Goal: Contribute content: Contribute content

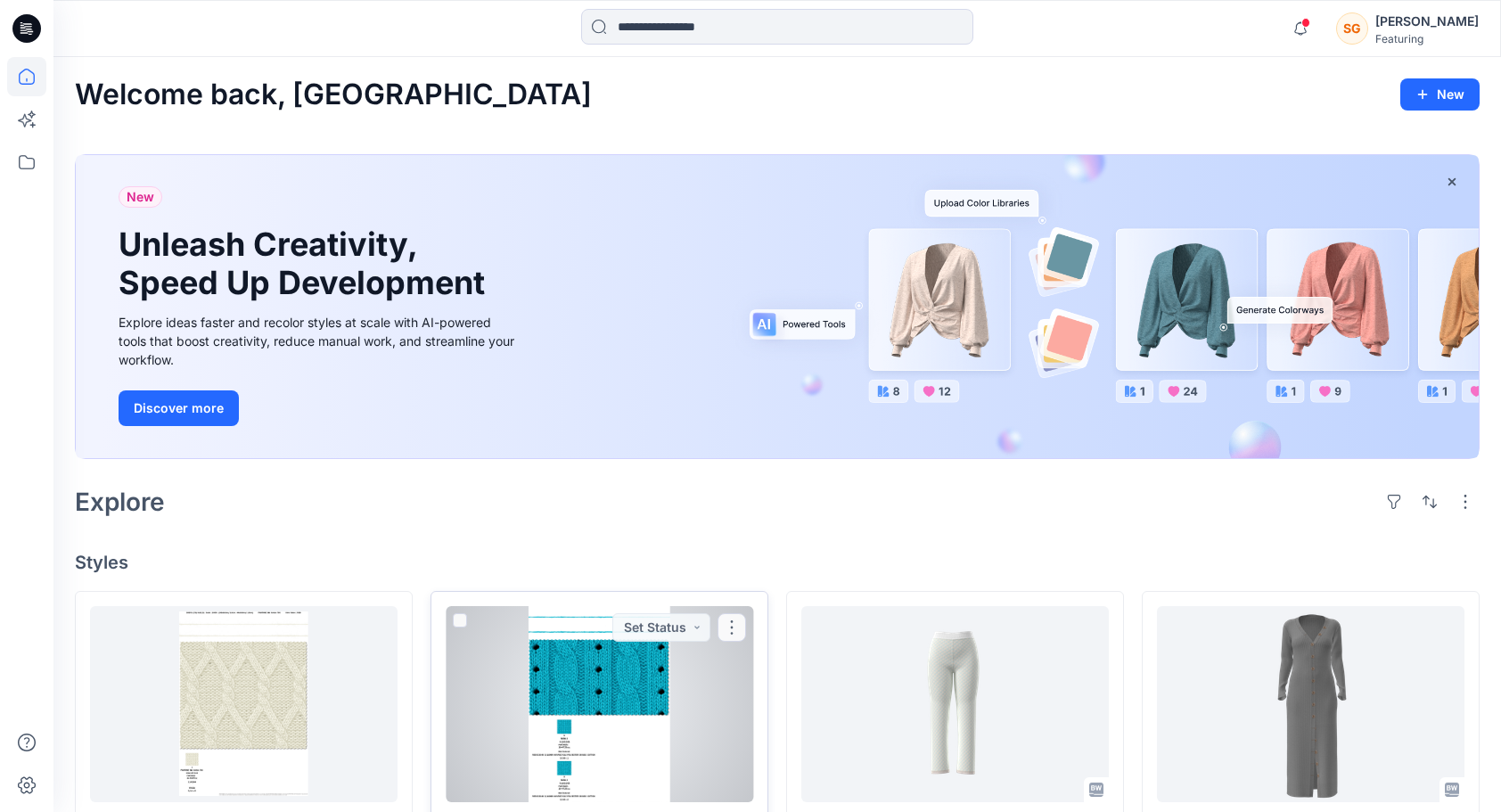
scroll to position [268, 0]
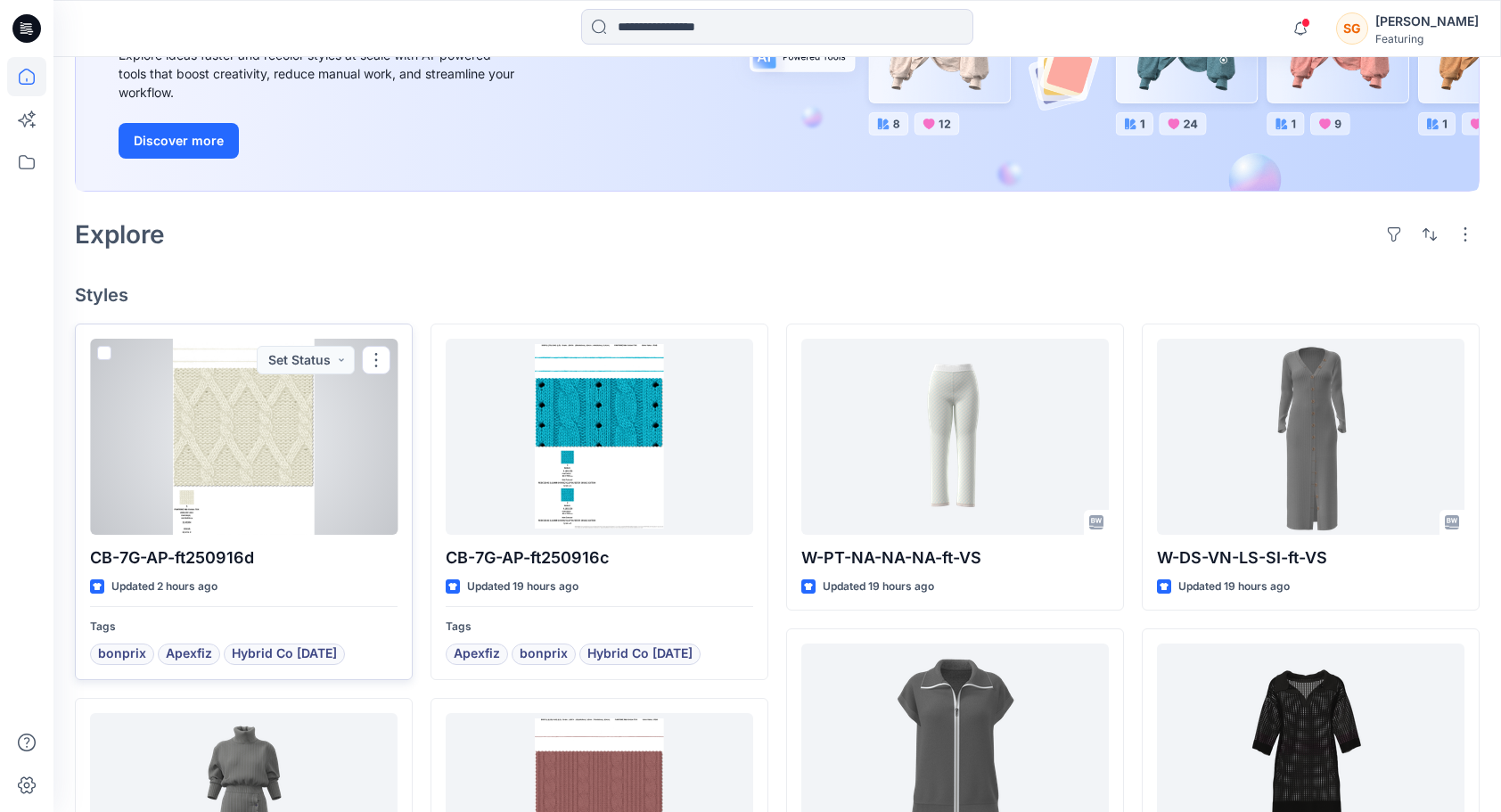
click at [247, 452] on div at bounding box center [244, 436] width 307 height 196
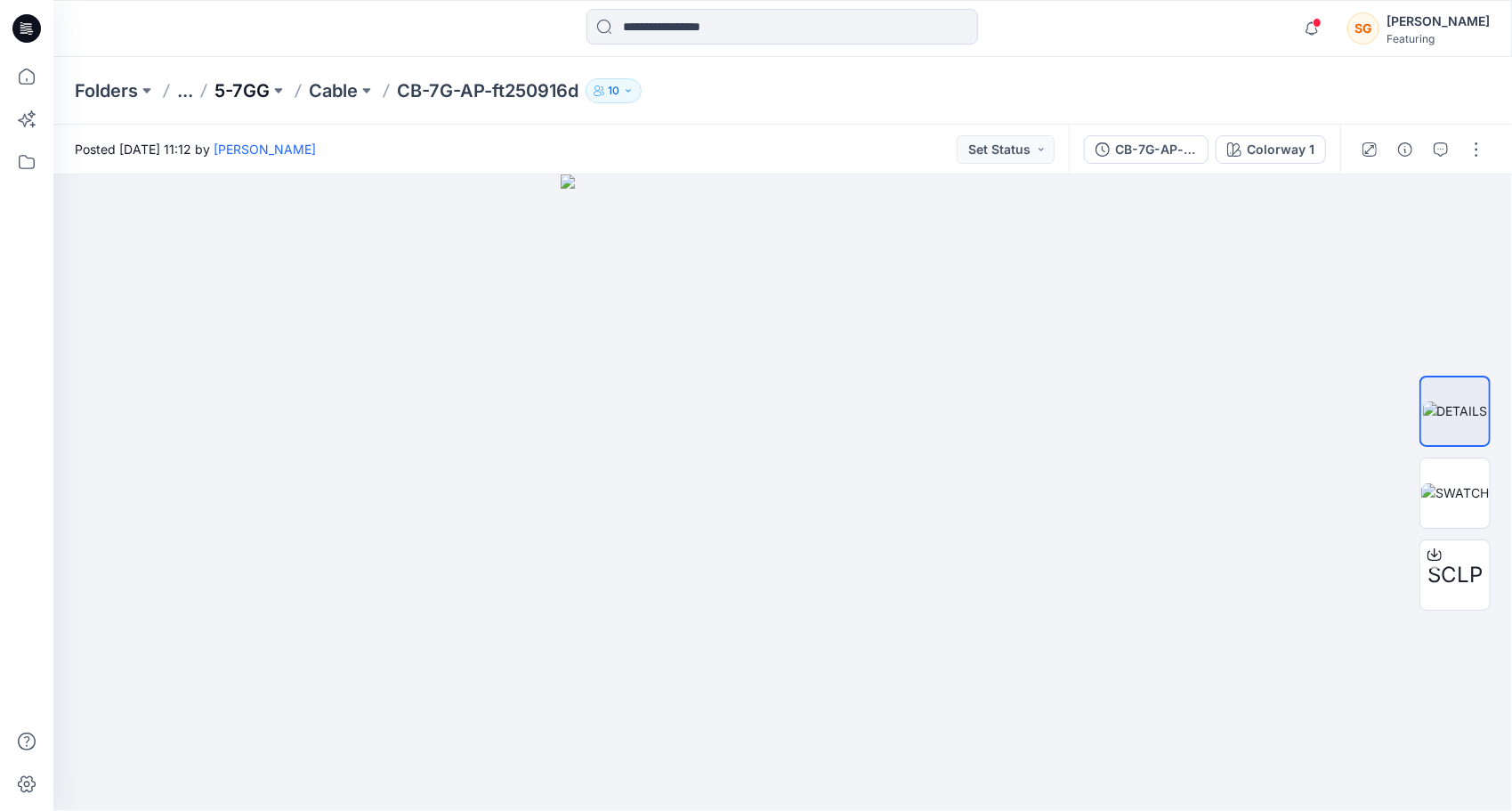
click at [256, 90] on p "5-7GG" at bounding box center [242, 90] width 55 height 25
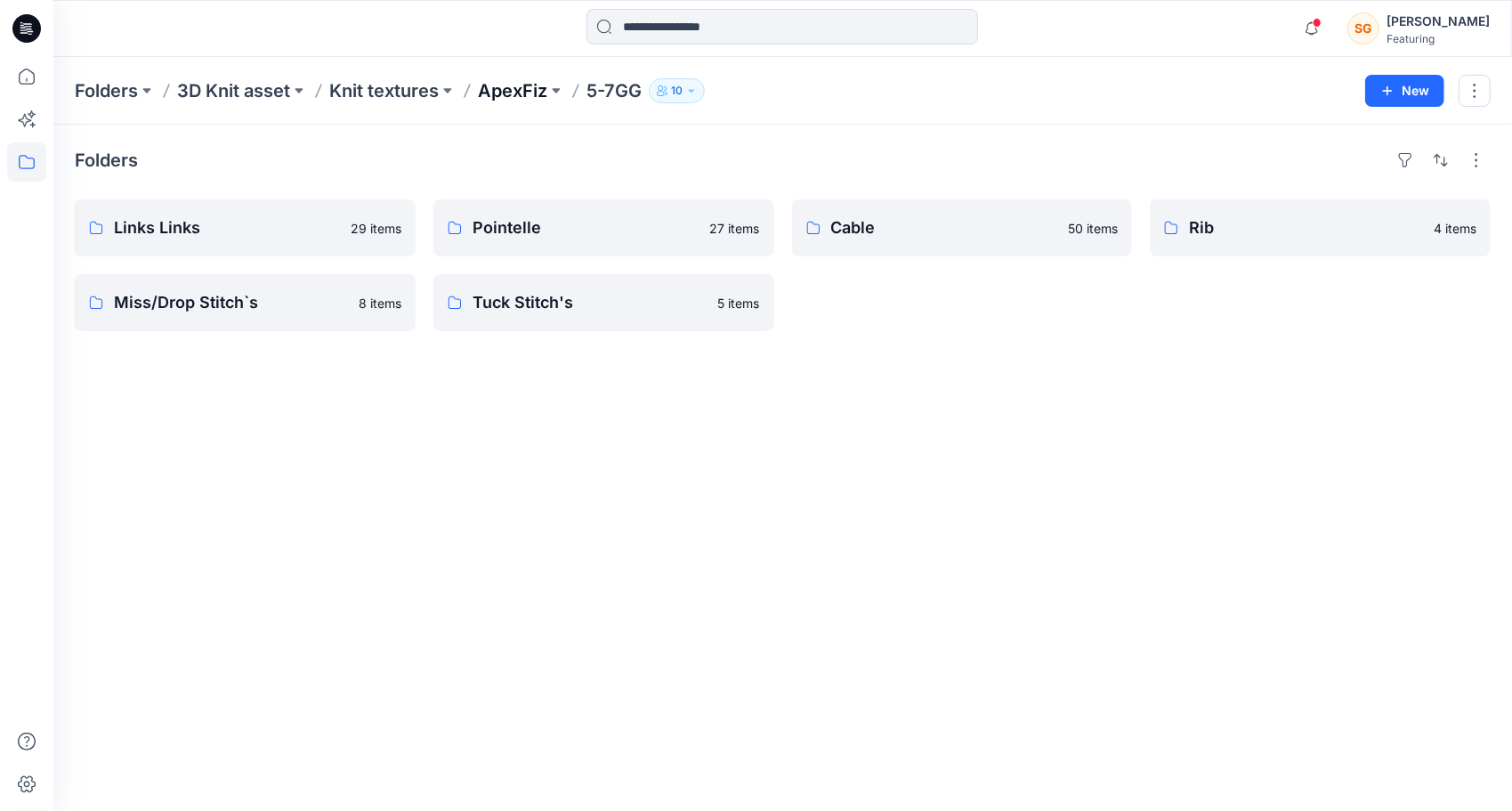
click at [512, 91] on p "ApexFiz" at bounding box center [512, 90] width 70 height 25
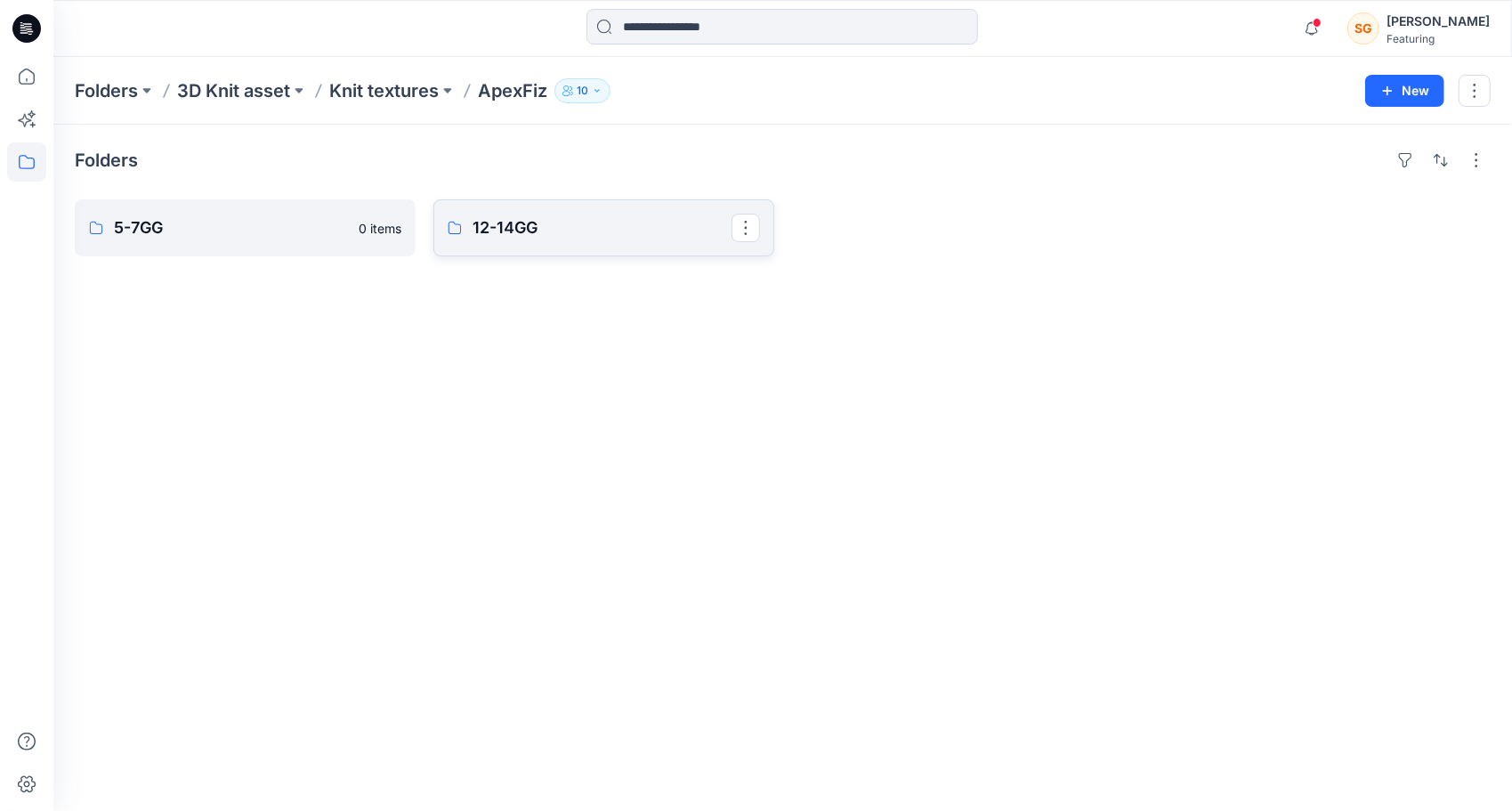
click at [510, 233] on p "12-14GG" at bounding box center [602, 228] width 259 height 25
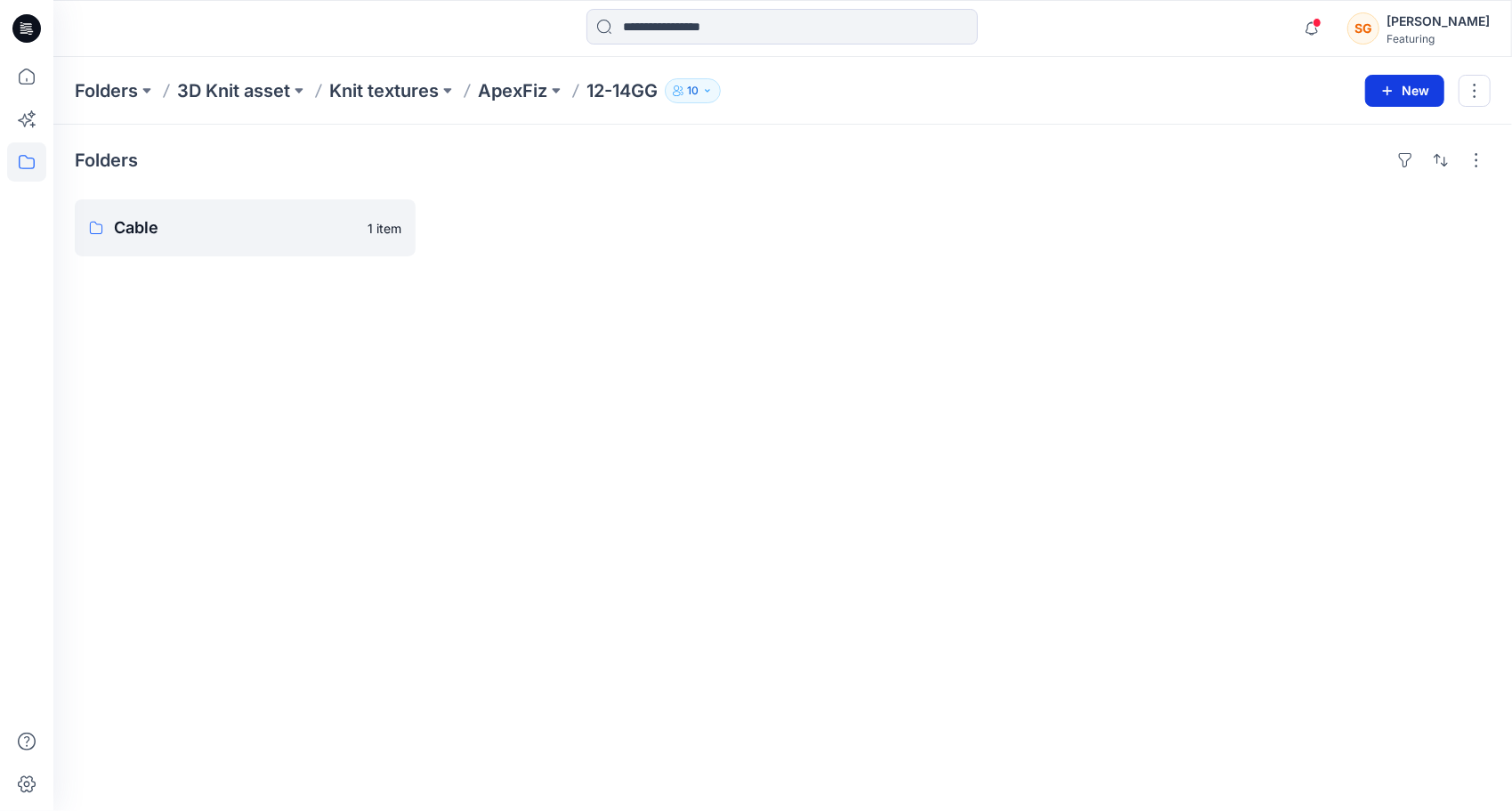
click at [1439, 93] on button "New" at bounding box center [1405, 90] width 79 height 32
click at [1368, 169] on p "New Folder" at bounding box center [1353, 168] width 66 height 18
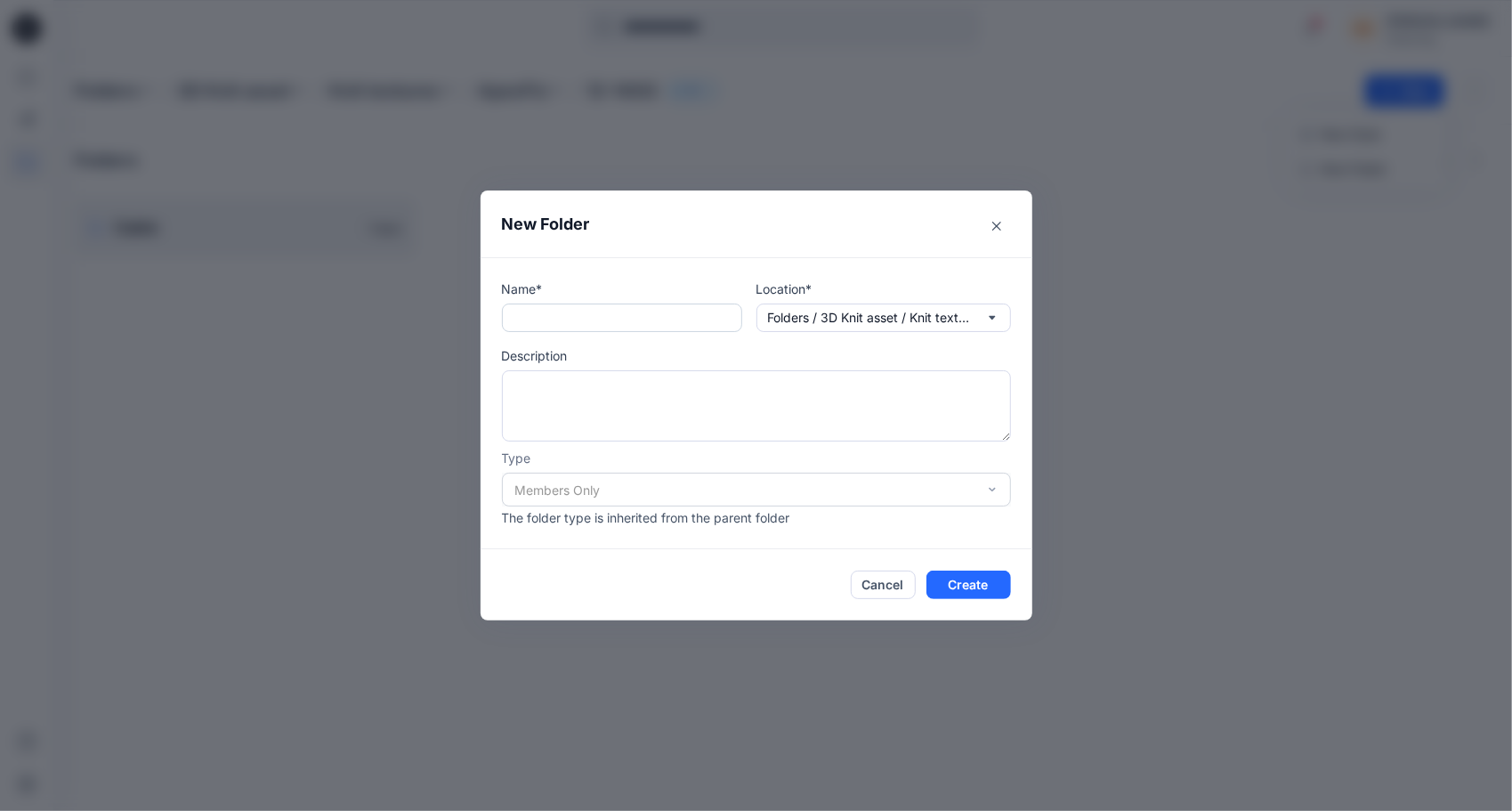
click at [563, 314] on input "text" at bounding box center [622, 317] width 241 height 28
type input "***"
click at [966, 587] on button "Create" at bounding box center [969, 584] width 84 height 28
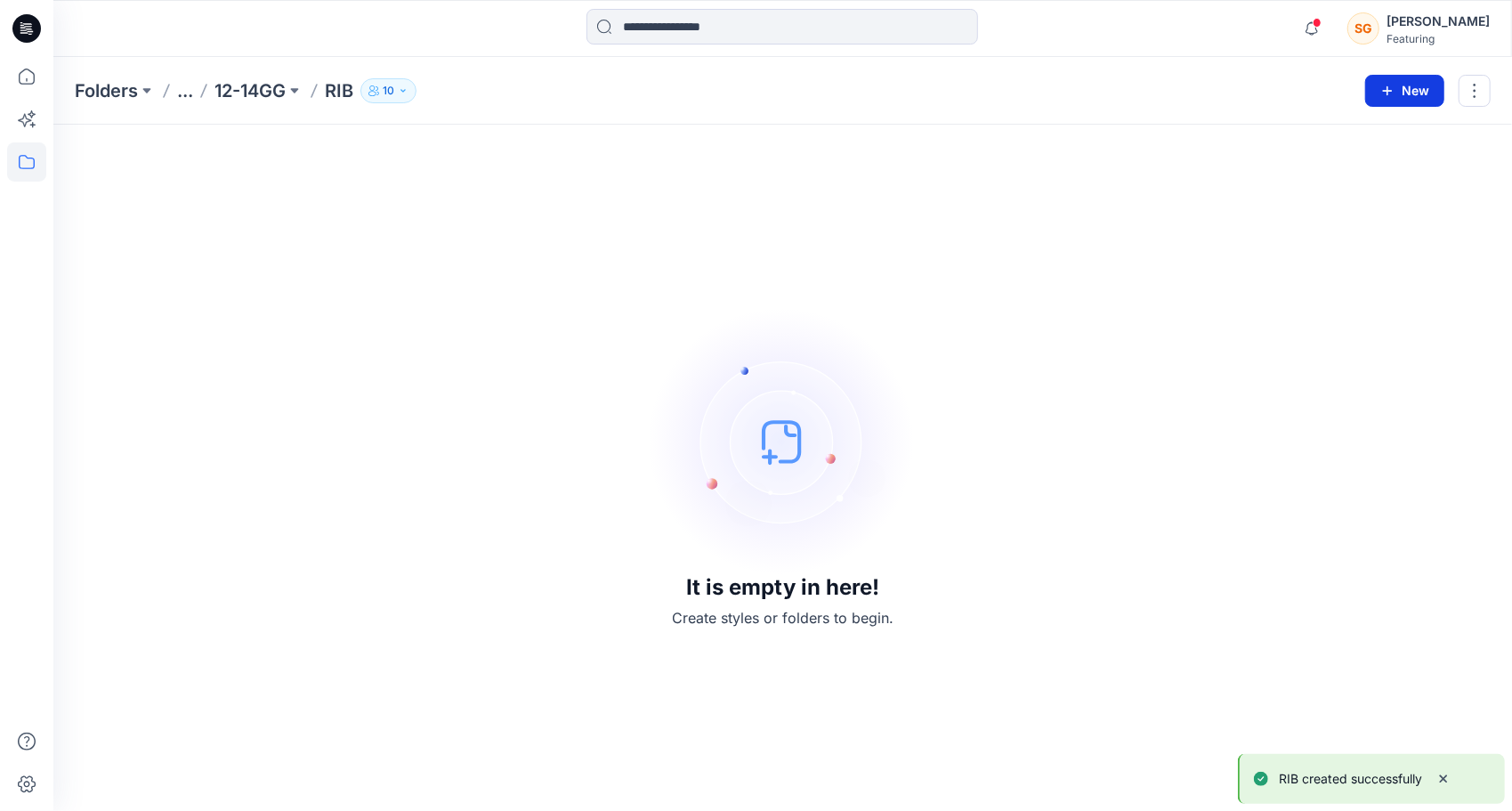
click at [1421, 87] on button "New" at bounding box center [1405, 90] width 79 height 32
click at [1350, 138] on p "New Style" at bounding box center [1350, 134] width 60 height 21
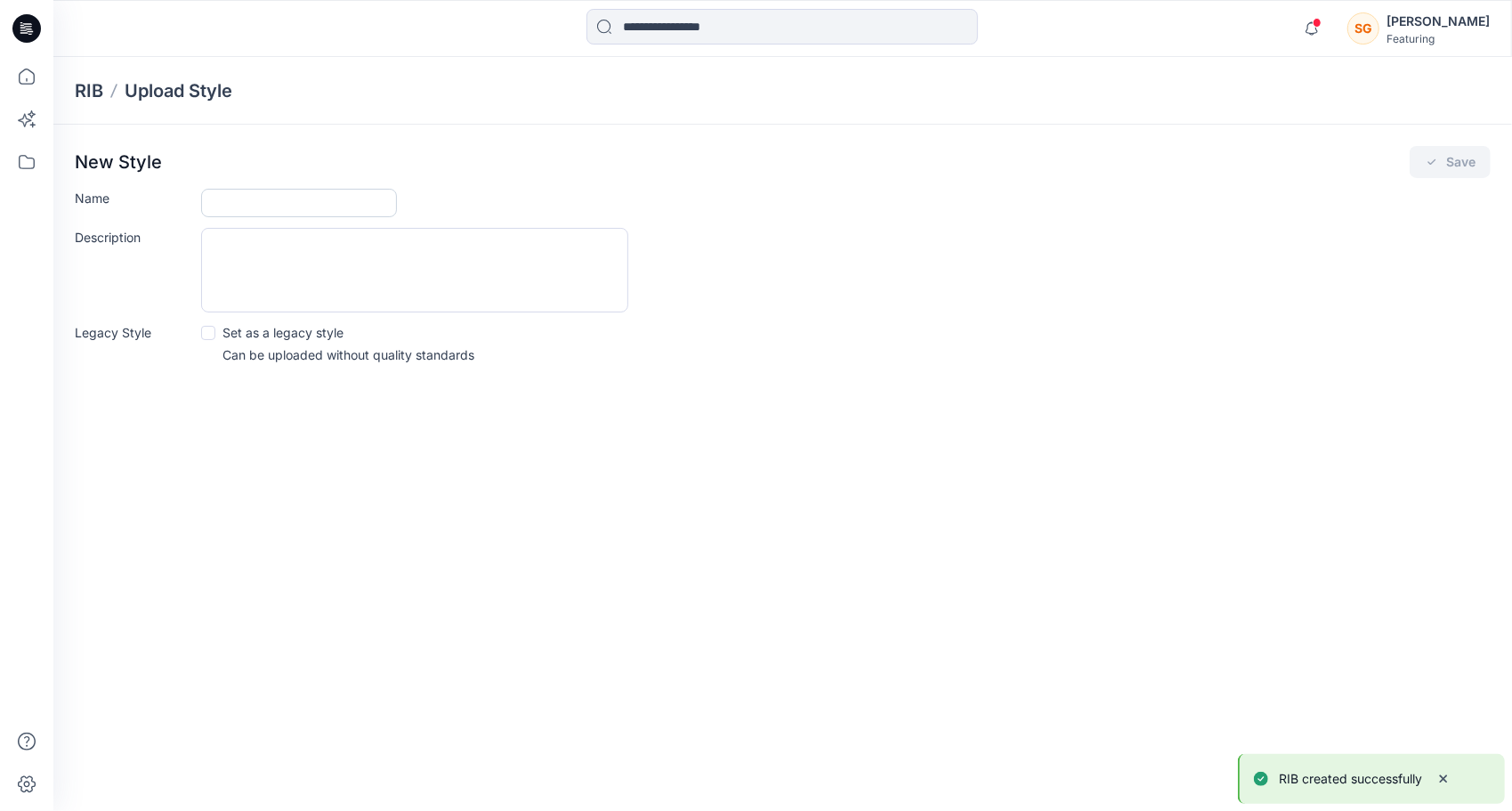
click at [343, 197] on input "Name" at bounding box center [298, 202] width 196 height 28
paste input "**********"
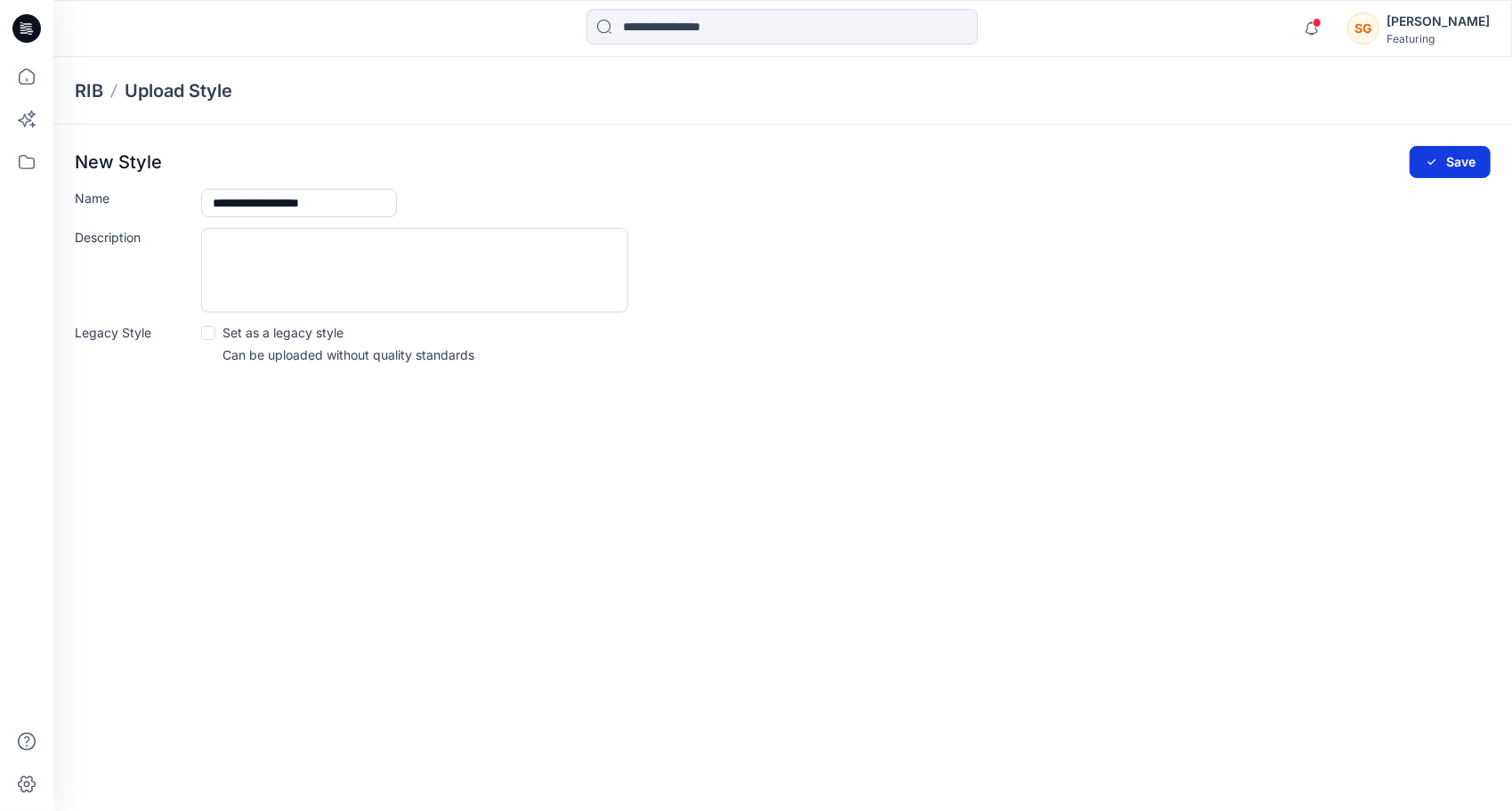
type input "**********"
click at [1457, 163] on button "Save" at bounding box center [1450, 162] width 81 height 32
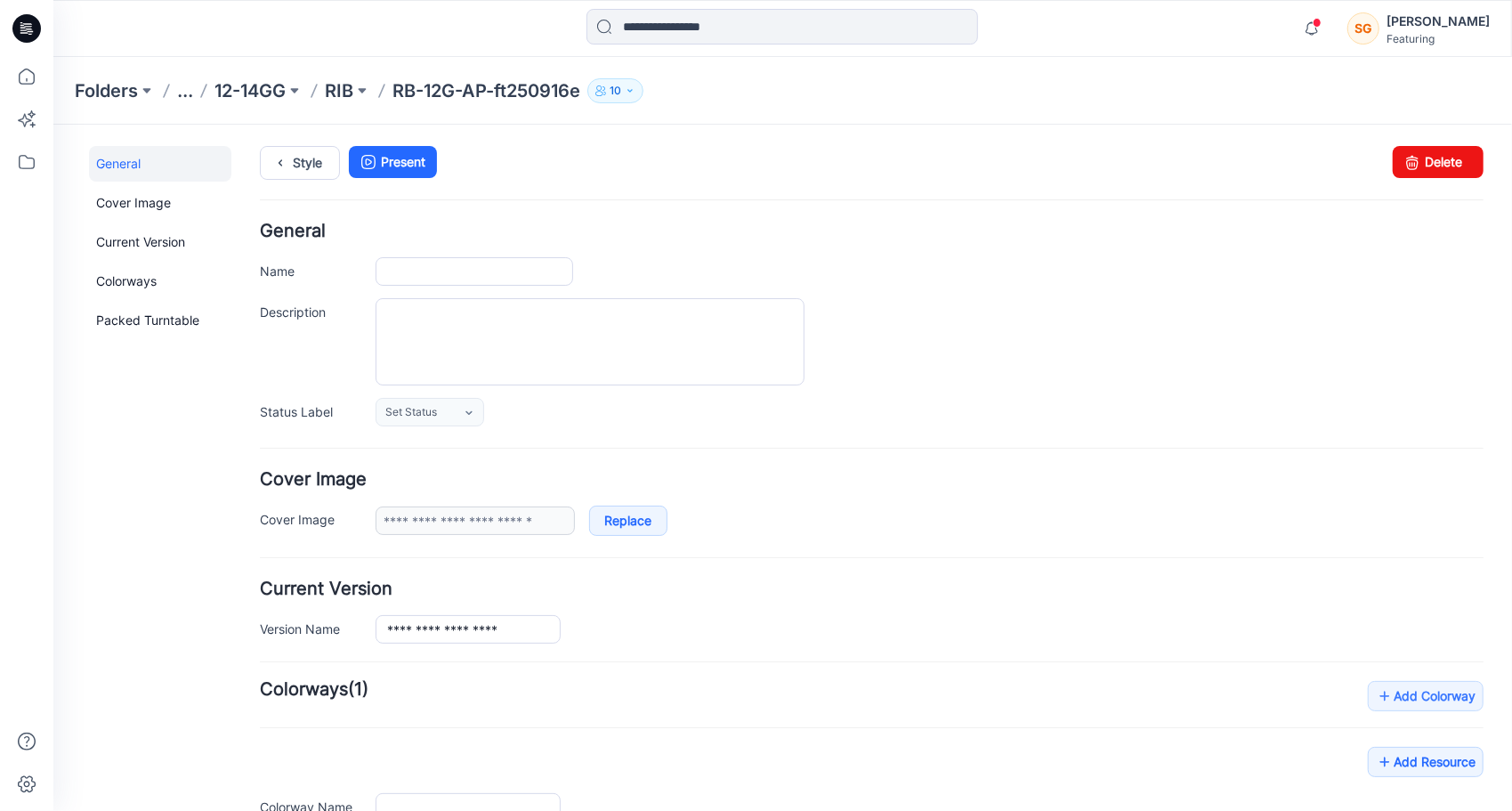
type input "**********"
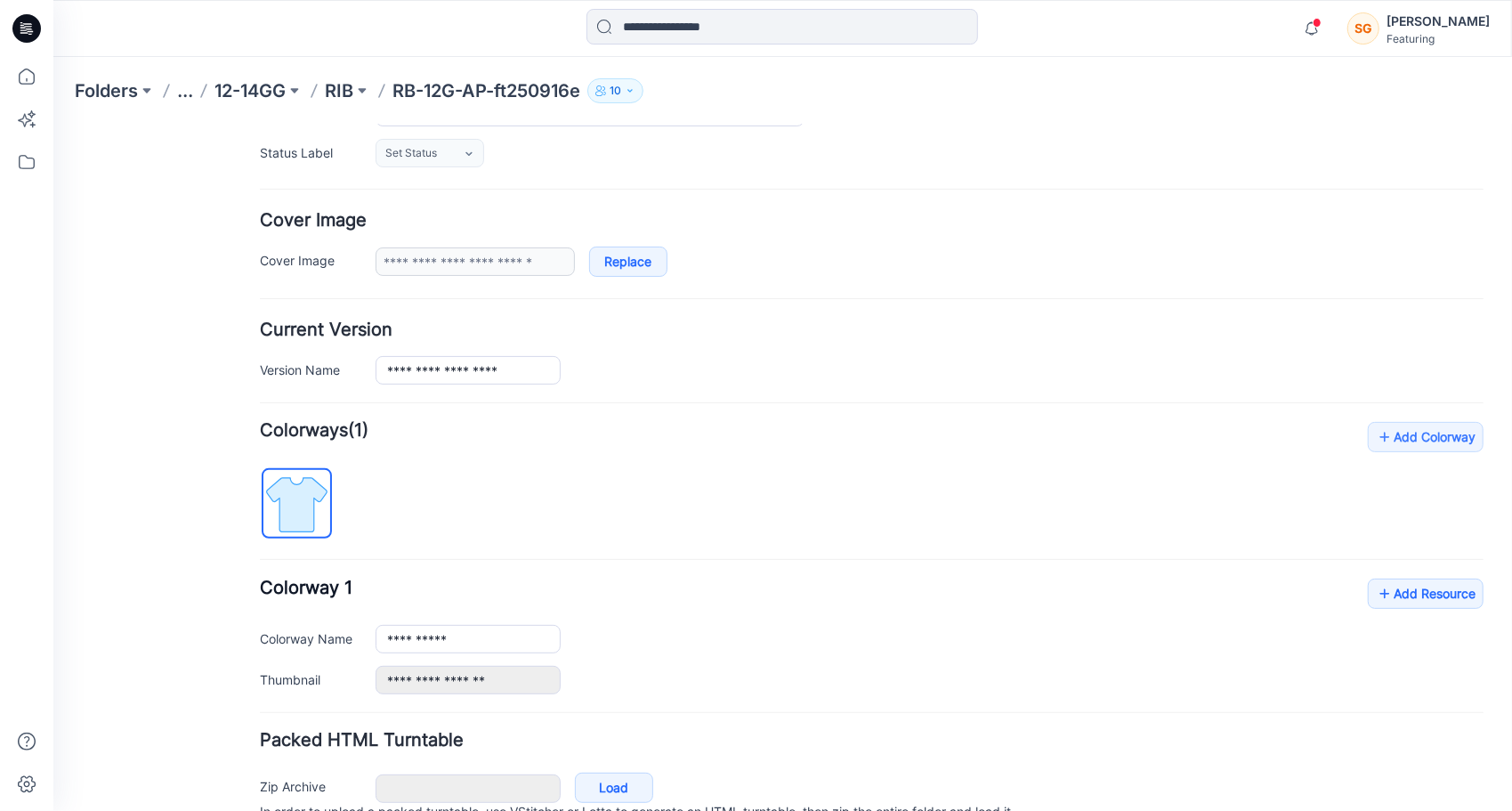
scroll to position [267, 0]
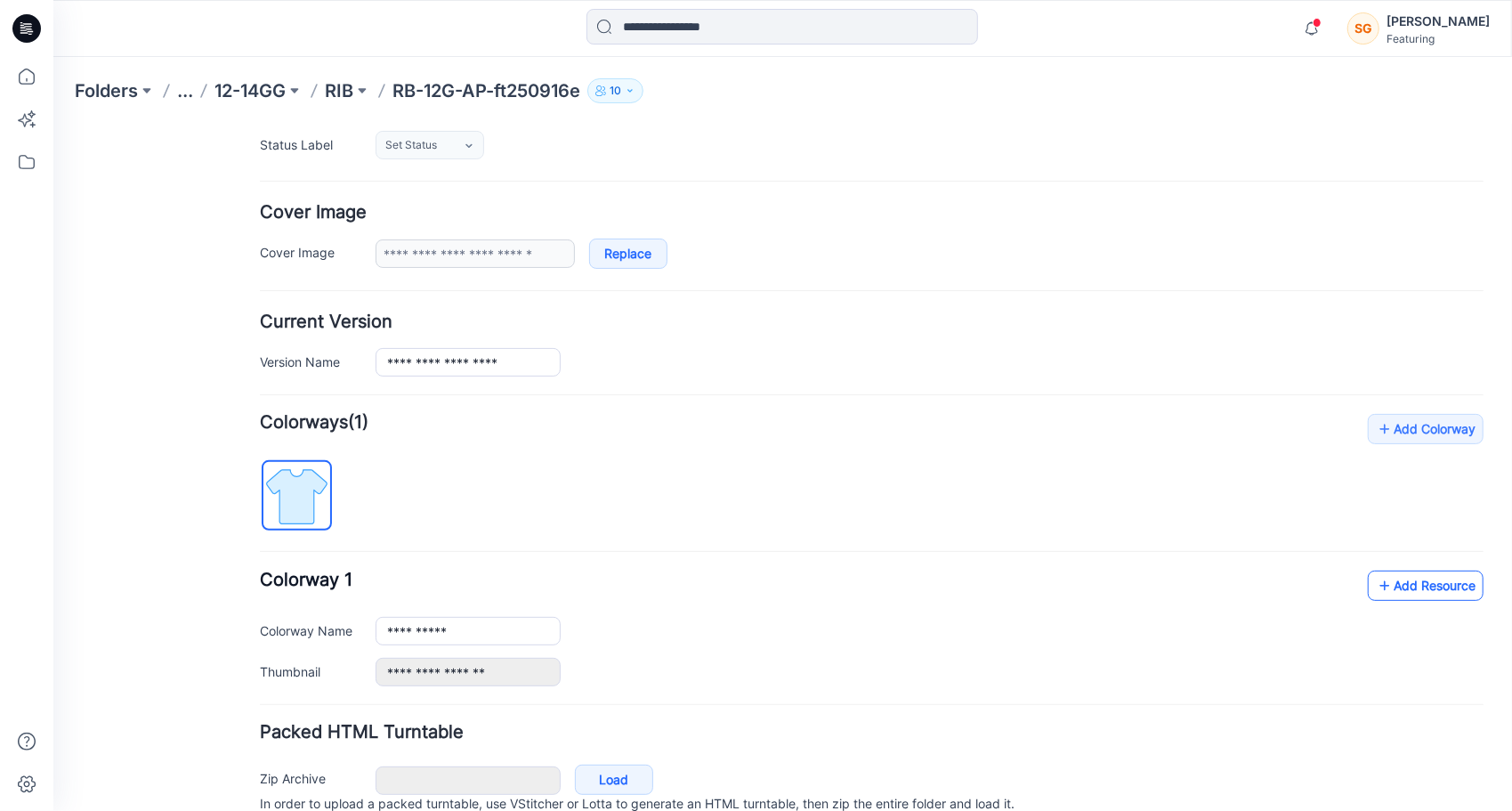
click at [1399, 578] on link "Add Resource" at bounding box center [1425, 584] width 116 height 30
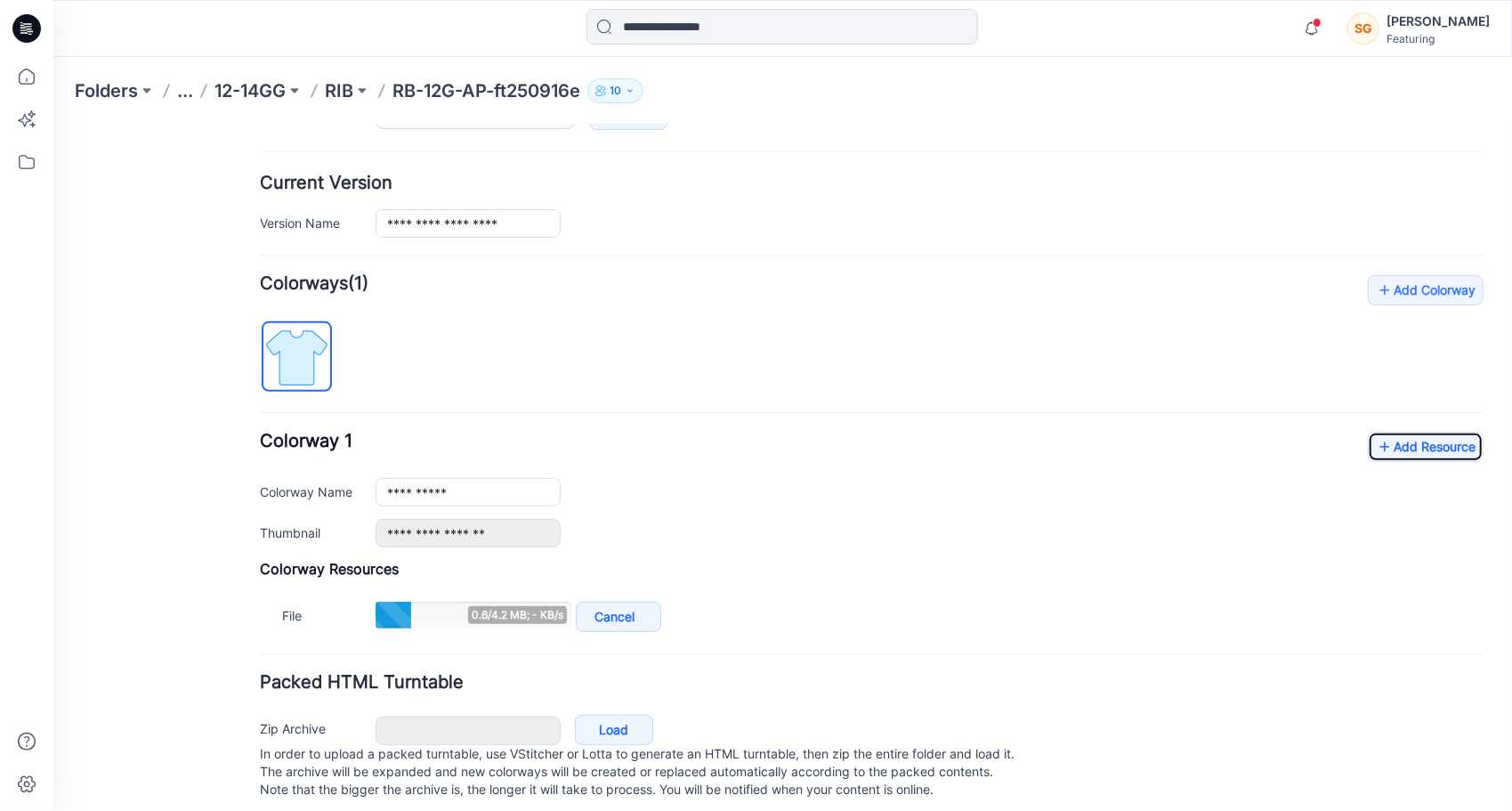
scroll to position [430, 0]
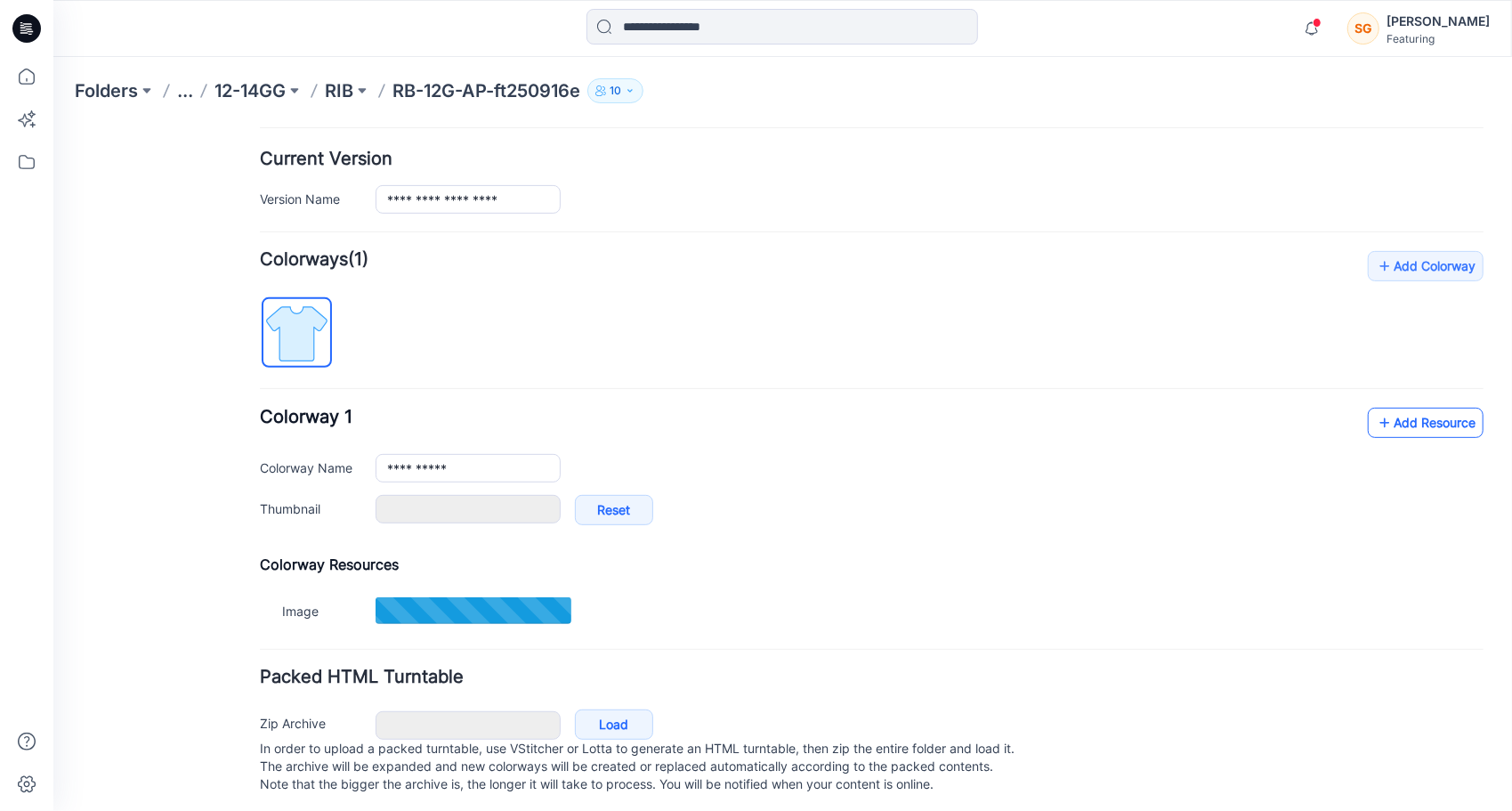
type input "*******"
click at [1405, 419] on link "Add Resource" at bounding box center [1425, 422] width 116 height 30
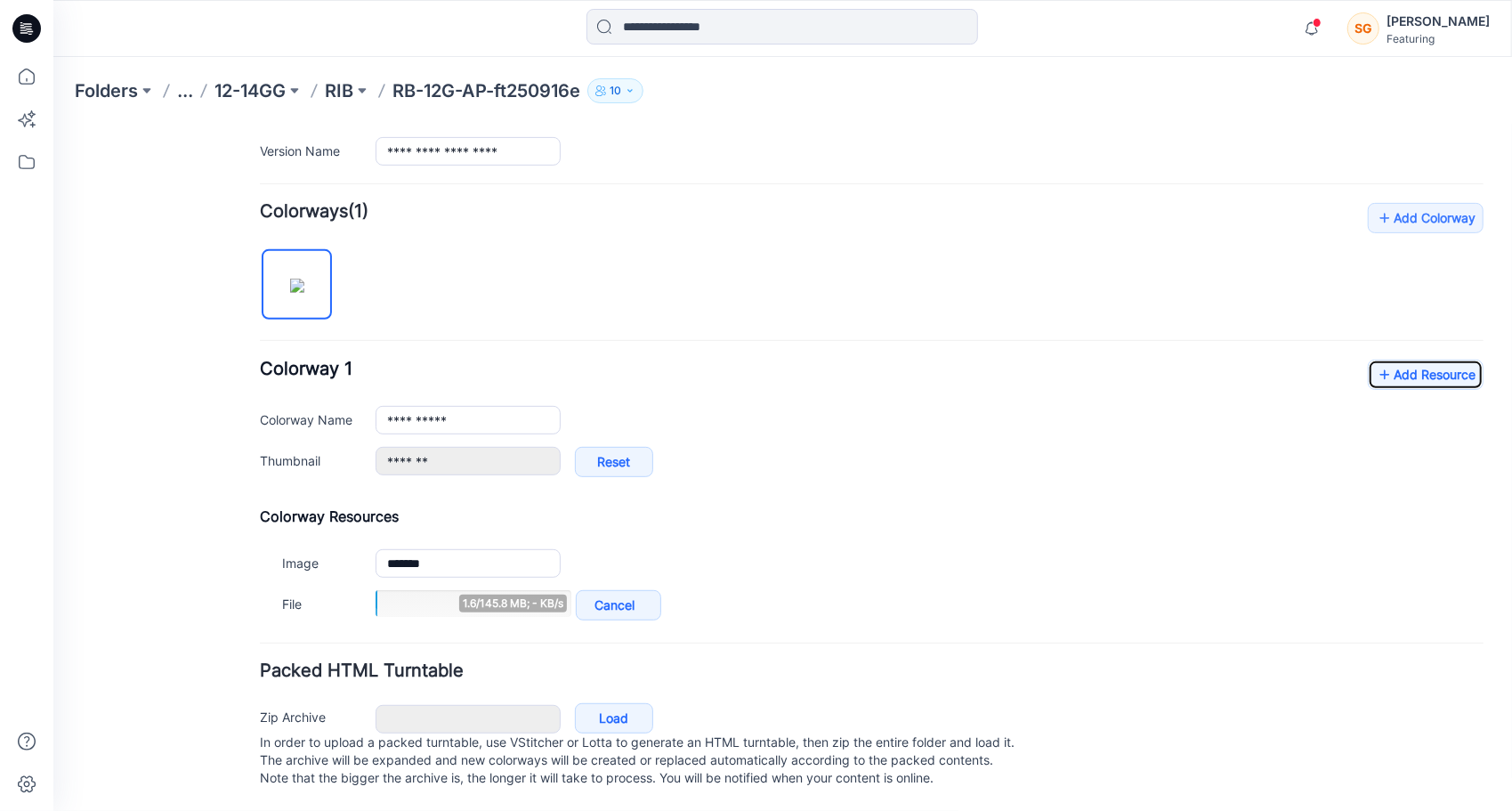
scroll to position [490, 0]
click at [1414, 366] on link "Add Resource" at bounding box center [1425, 374] width 116 height 30
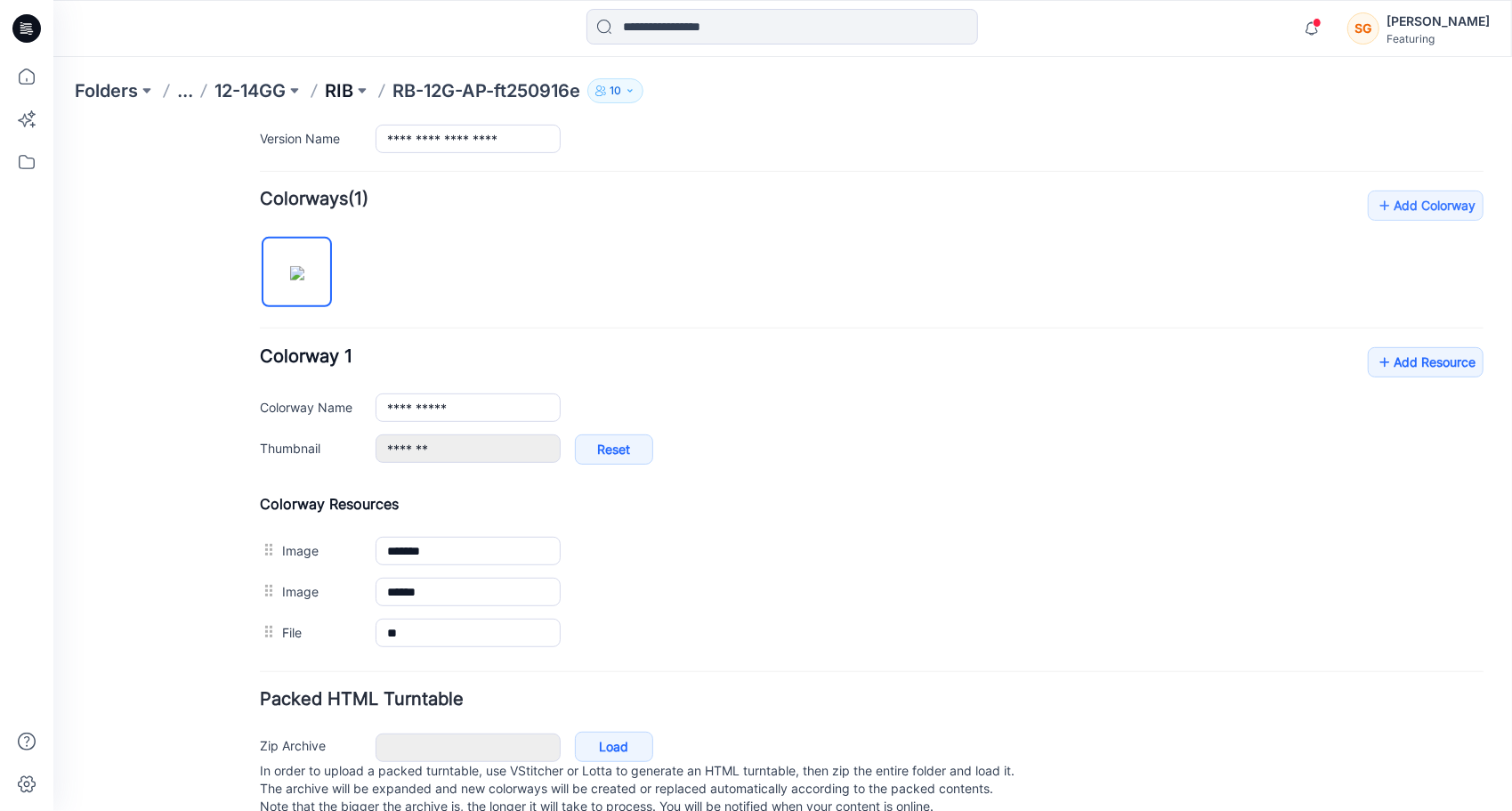
click at [340, 93] on p "RIB" at bounding box center [339, 90] width 28 height 25
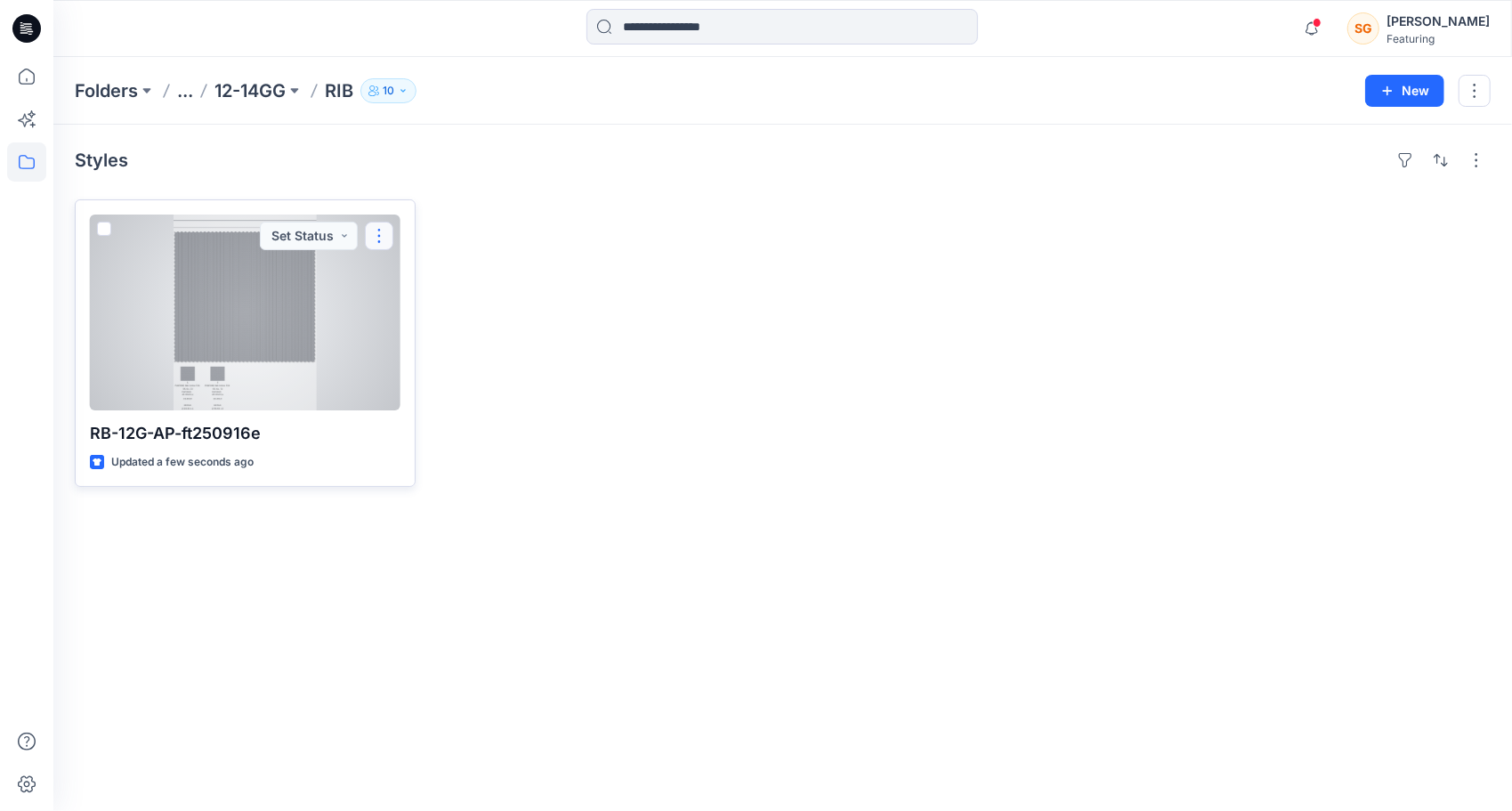
click at [384, 234] on button "button" at bounding box center [378, 235] width 28 height 28
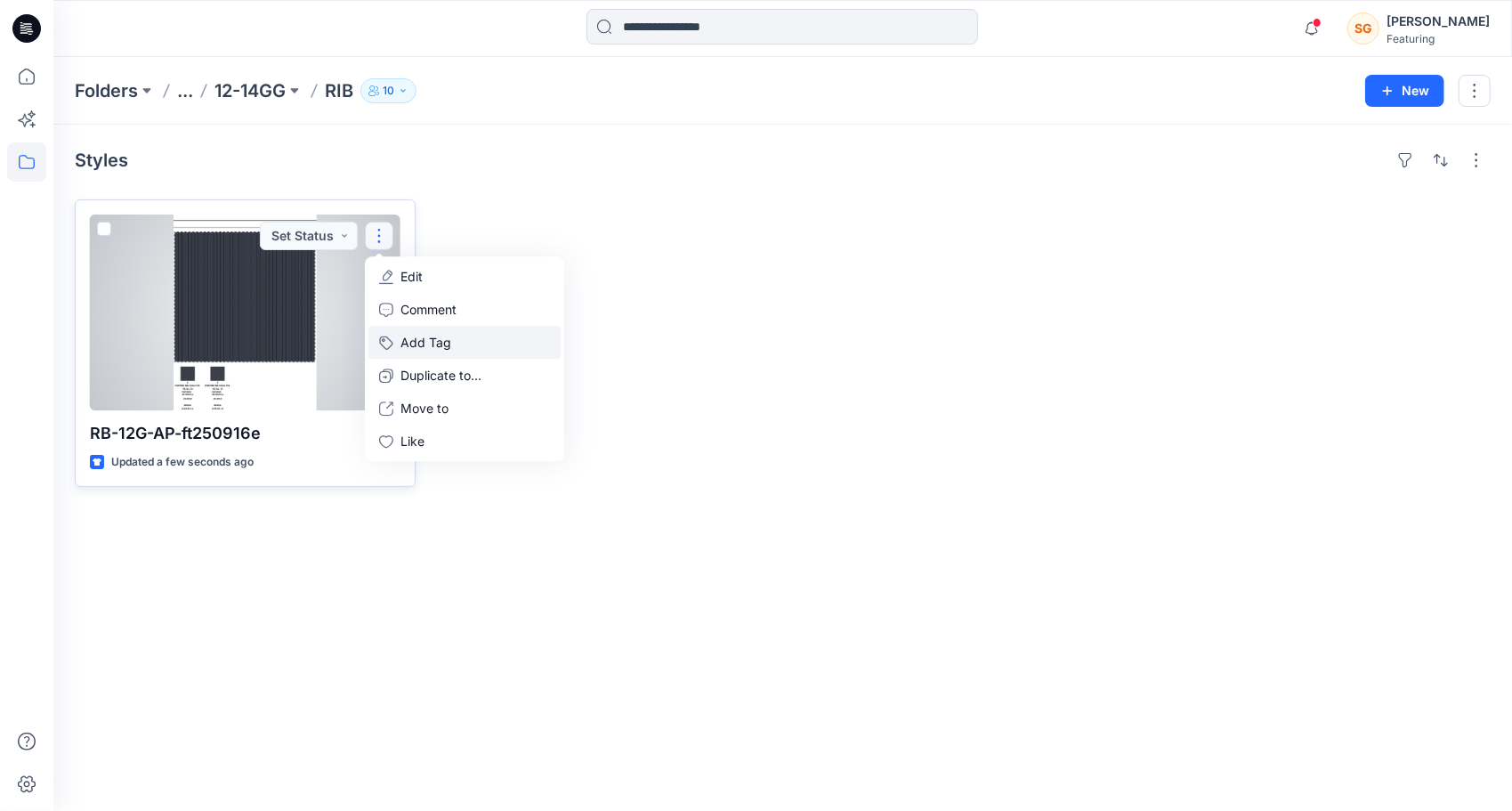
click at [425, 339] on button "Add Tag" at bounding box center [464, 343] width 192 height 33
drag, startPoint x: 632, startPoint y: 490, endPoint x: 630, endPoint y: 477, distance: 13.2
click at [632, 491] on div "bonprix" at bounding box center [699, 501] width 256 height 33
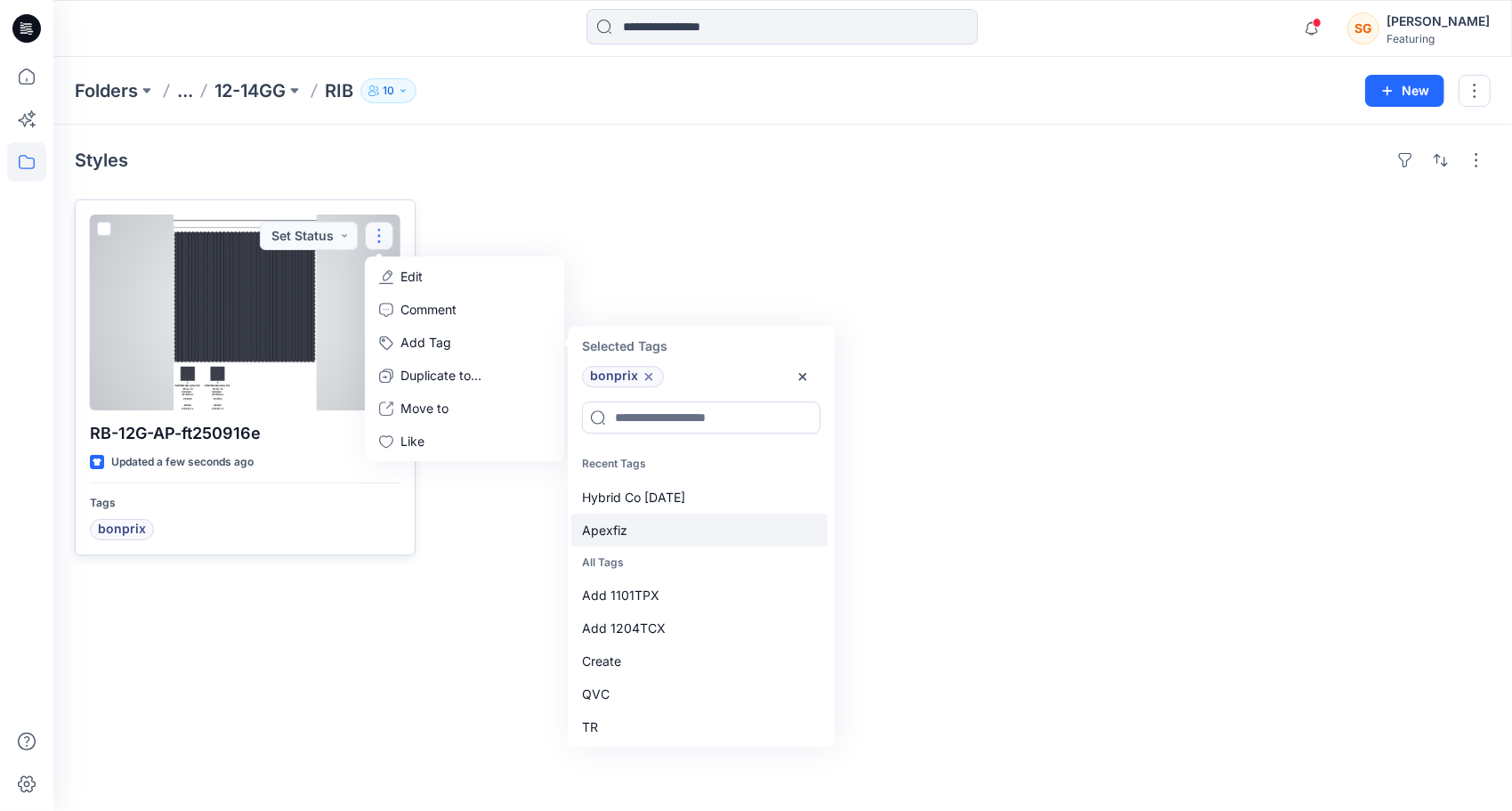
click at [624, 530] on div "Apexfiz" at bounding box center [699, 530] width 256 height 33
click at [645, 490] on div "Hybrid Co [DATE]" at bounding box center [699, 497] width 256 height 33
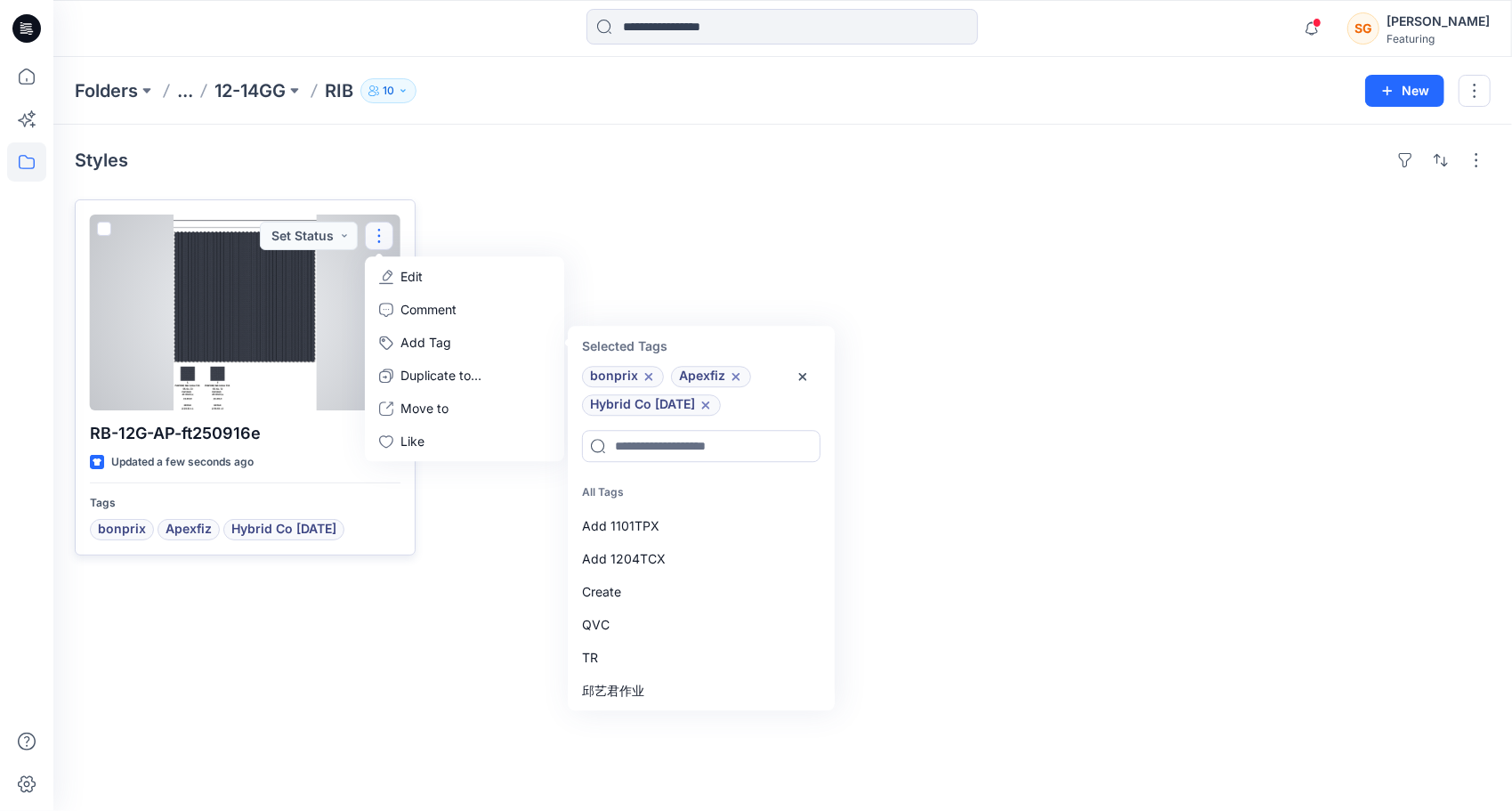
click at [263, 336] on div at bounding box center [245, 312] width 310 height 196
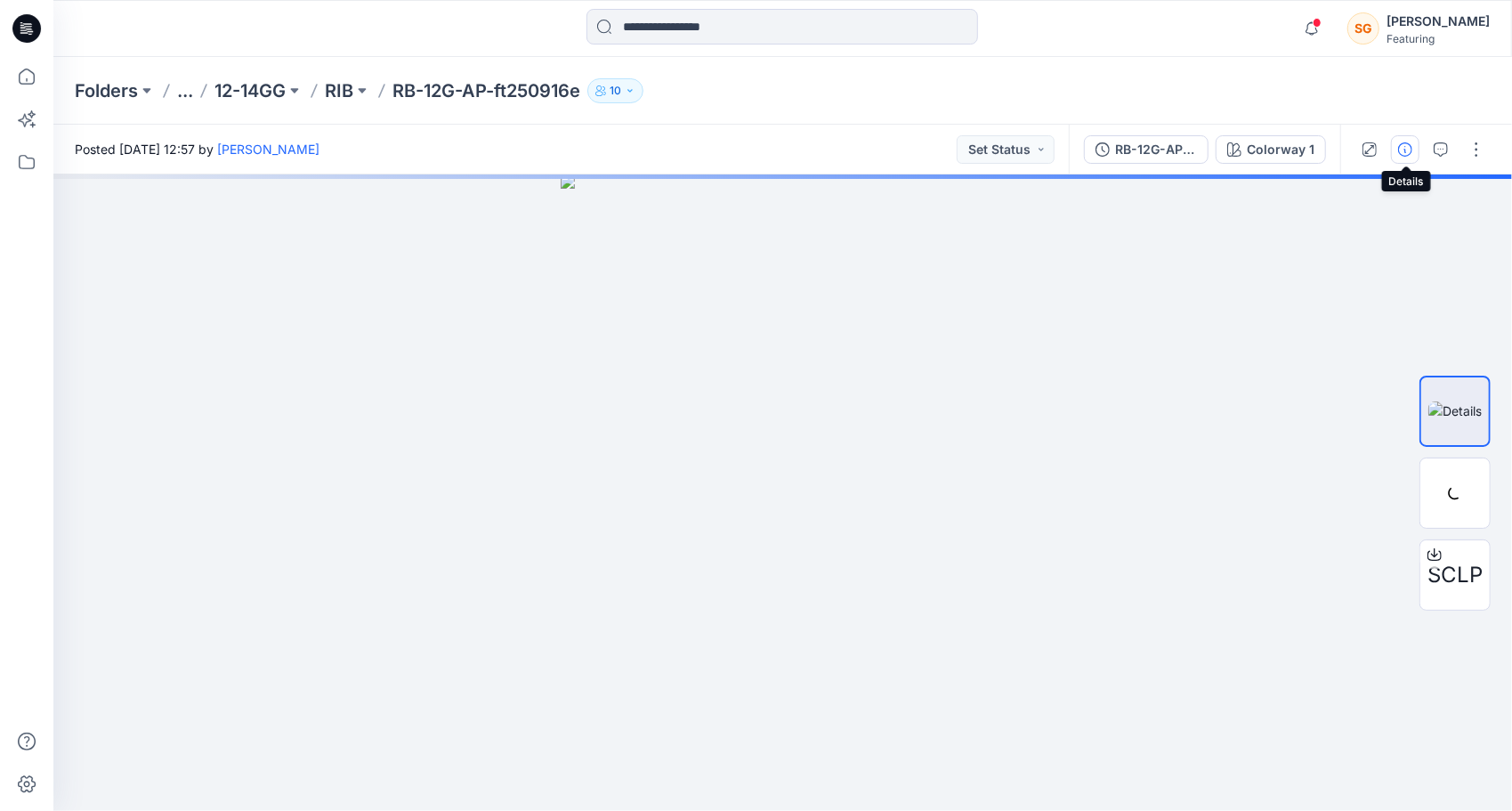
click at [1407, 144] on icon "button" at bounding box center [1405, 150] width 15 height 15
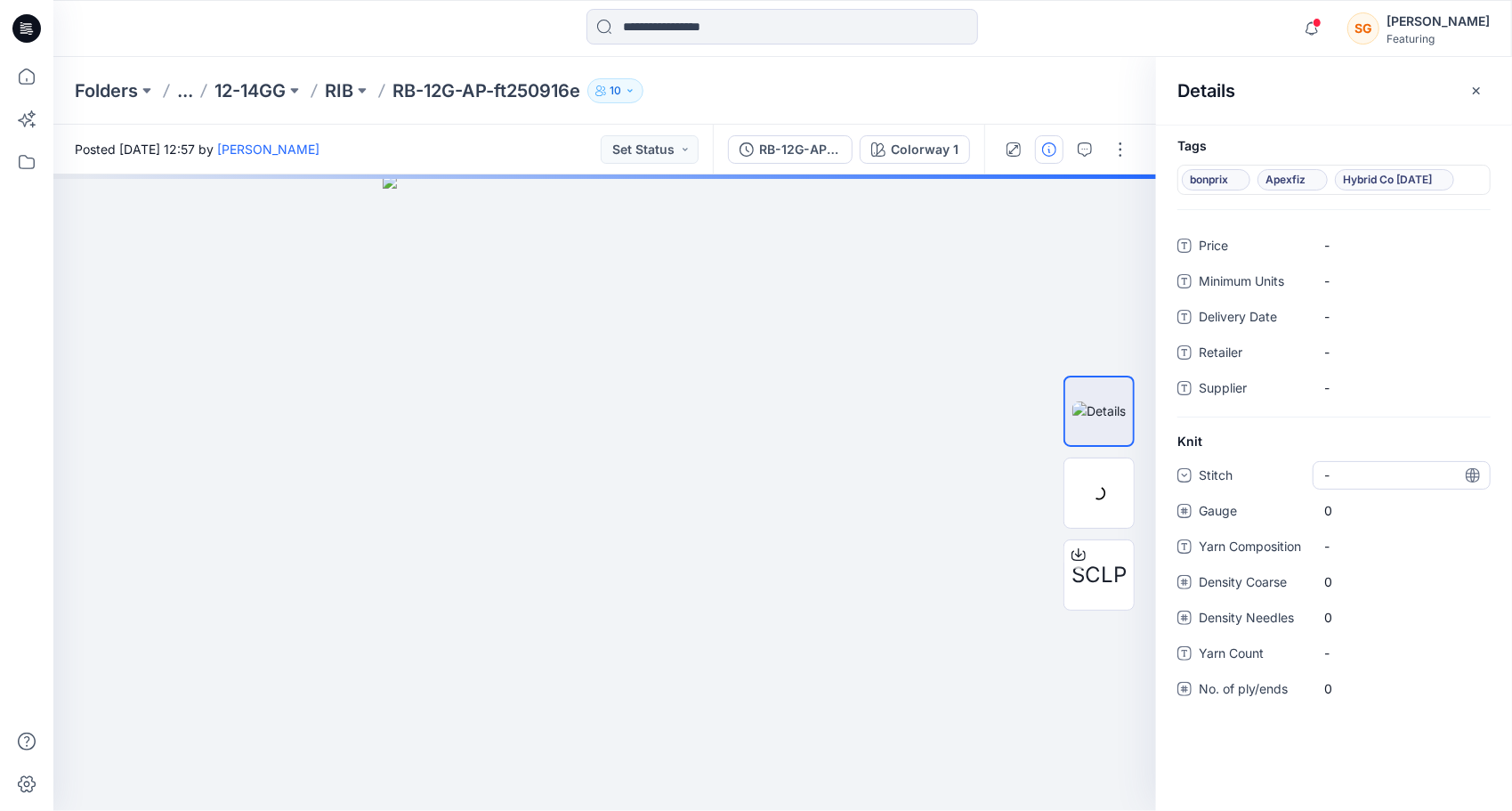
click at [1371, 476] on div "-" at bounding box center [1401, 475] width 178 height 28
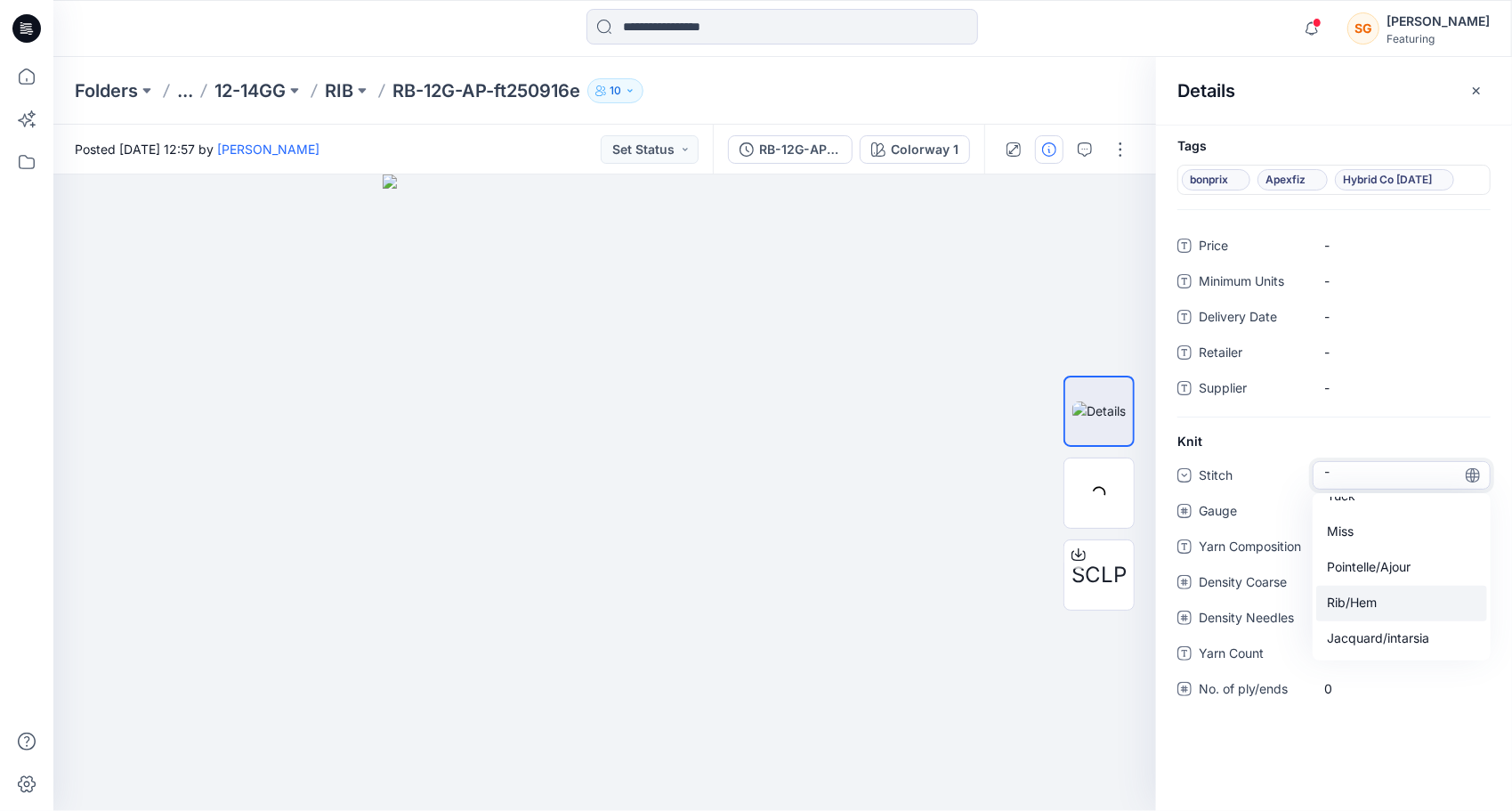
click at [1370, 602] on div "Rib/Hem" at bounding box center [1401, 603] width 171 height 36
click at [1375, 516] on span "0" at bounding box center [1401, 511] width 155 height 18
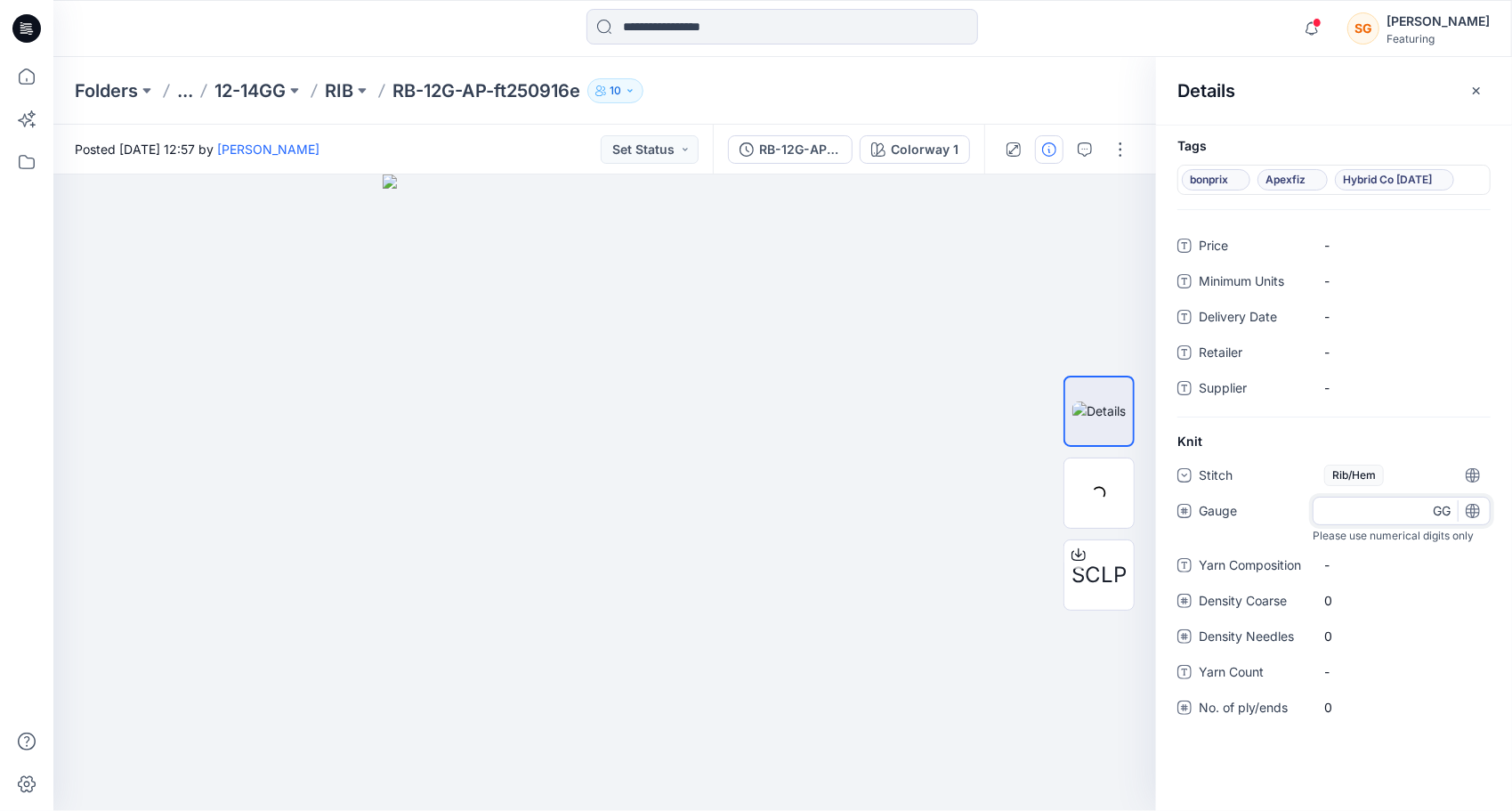
type input "**"
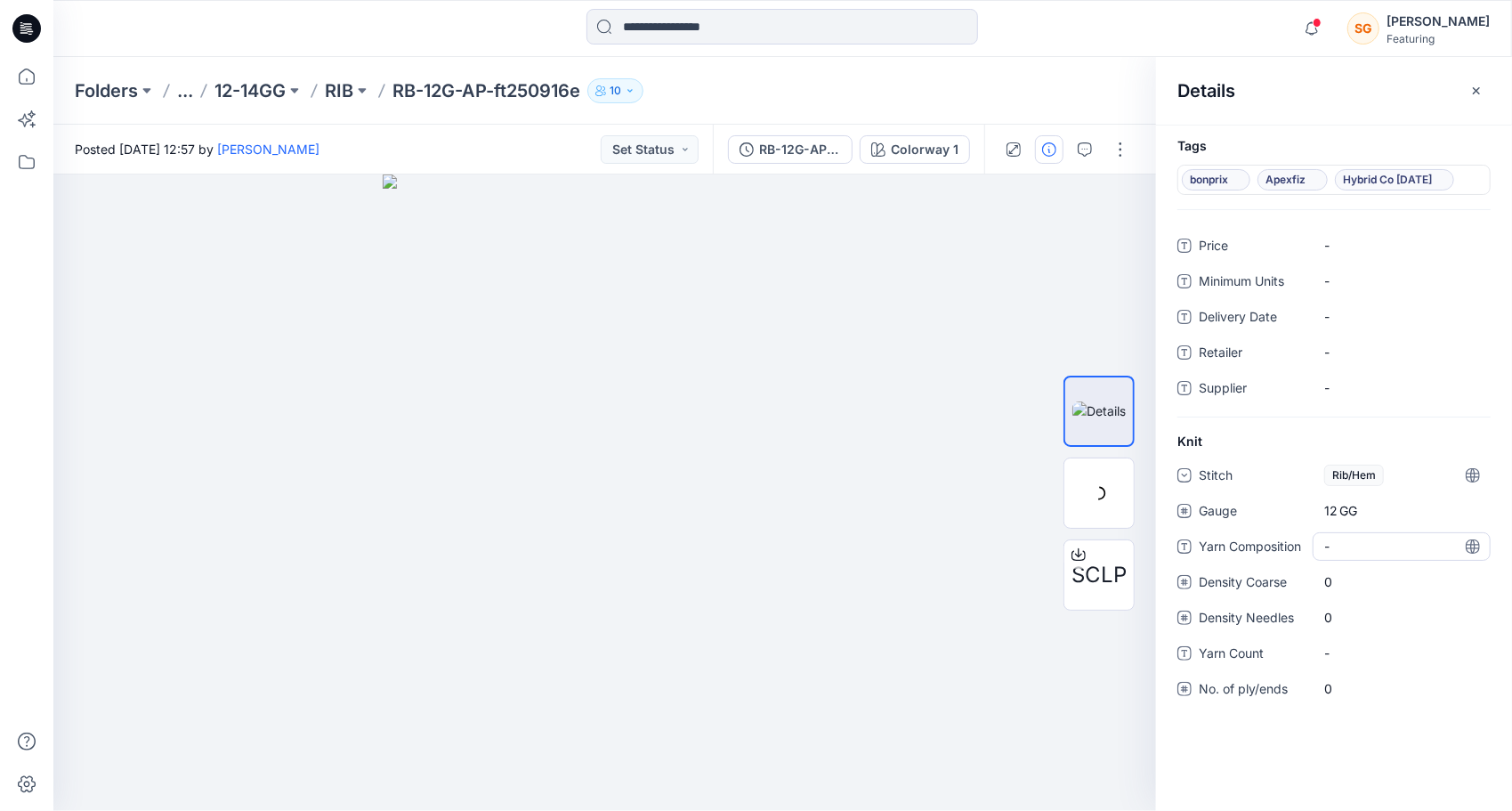
click at [1363, 555] on div "-" at bounding box center [1401, 546] width 178 height 28
type textarea "**********"
click at [271, 93] on p "12-14GG" at bounding box center [251, 90] width 72 height 25
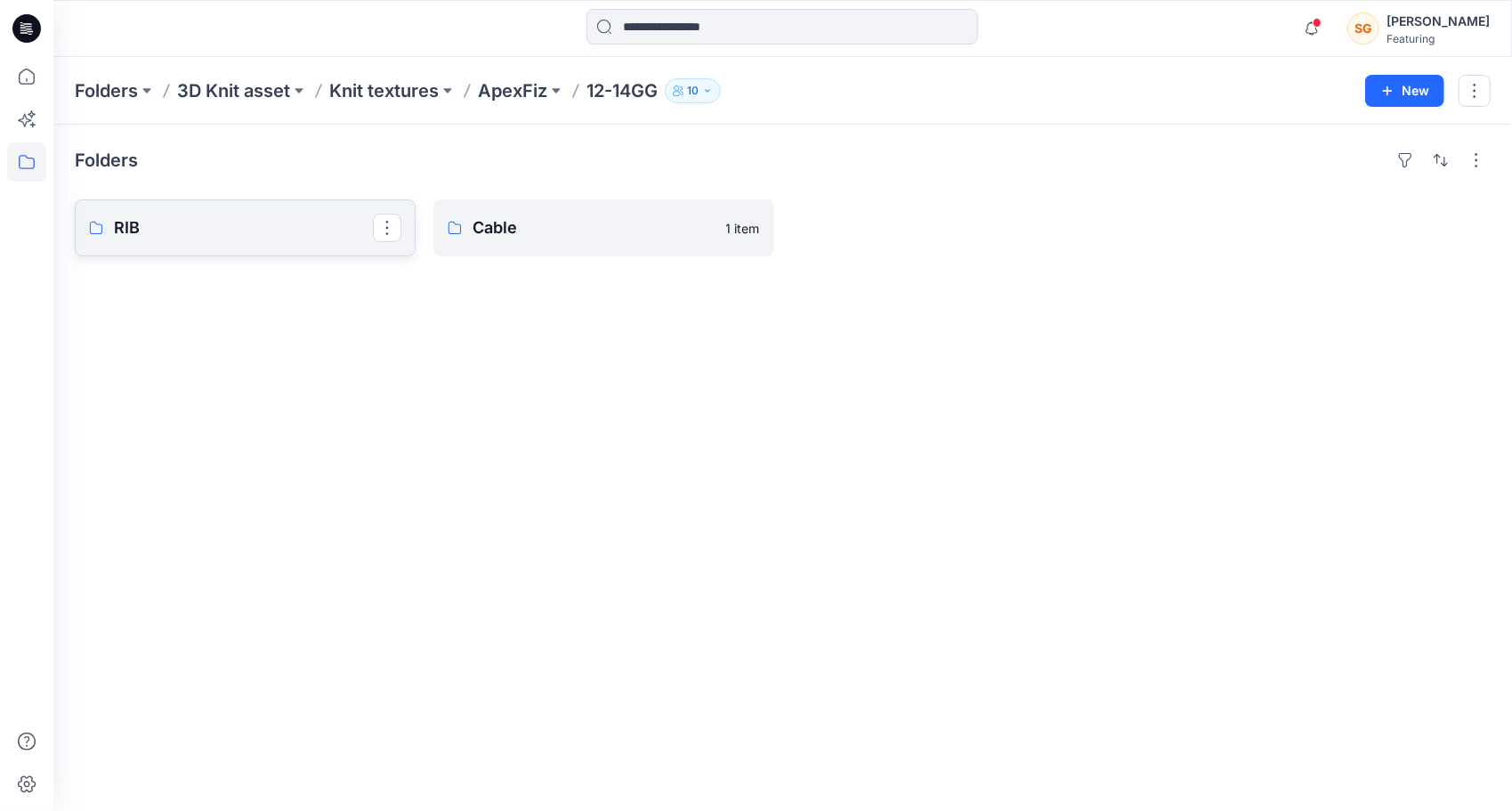
click at [220, 232] on p "RIB" at bounding box center [243, 228] width 259 height 25
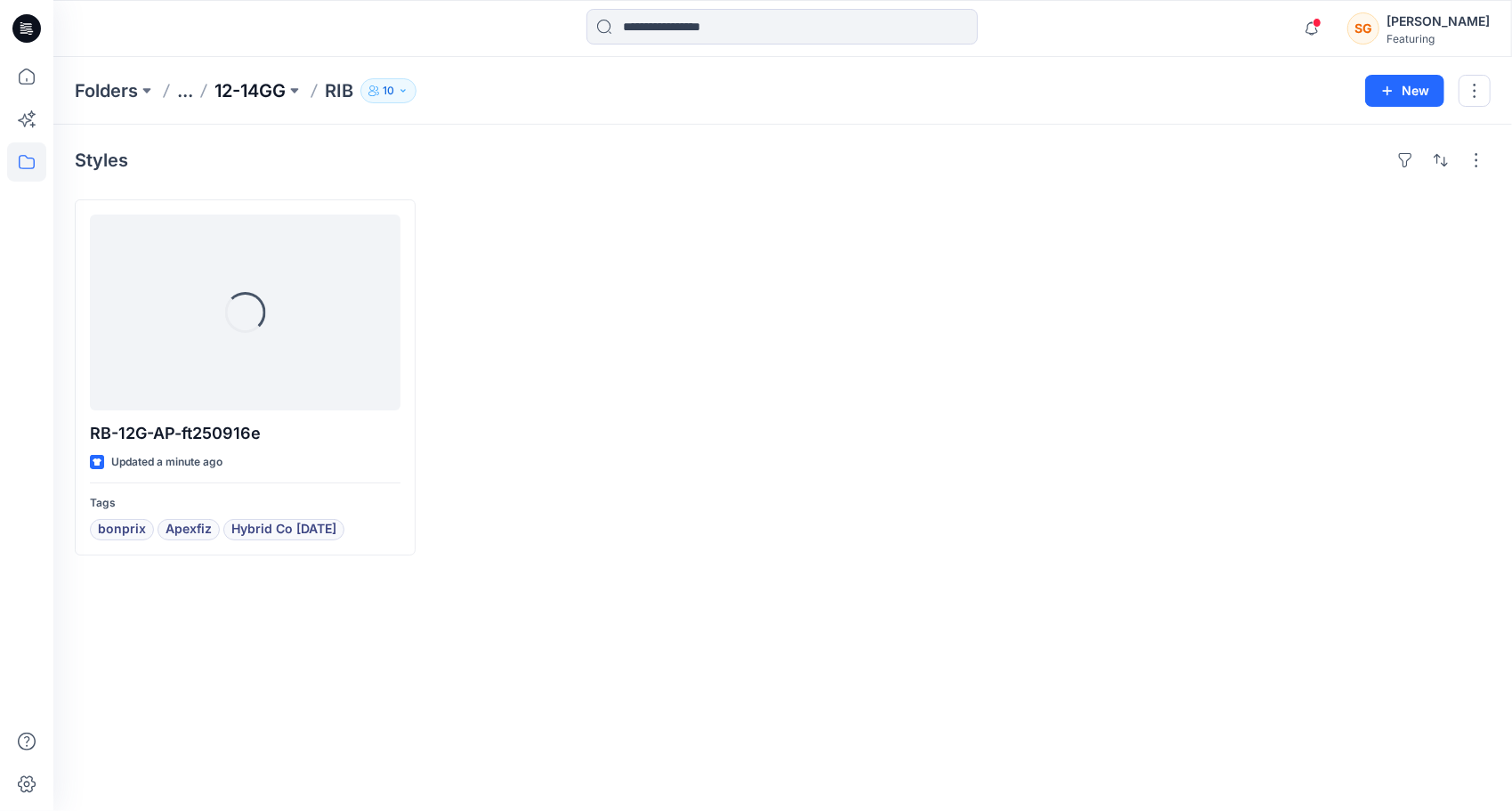
click at [266, 86] on p "12-14GG" at bounding box center [251, 90] width 72 height 25
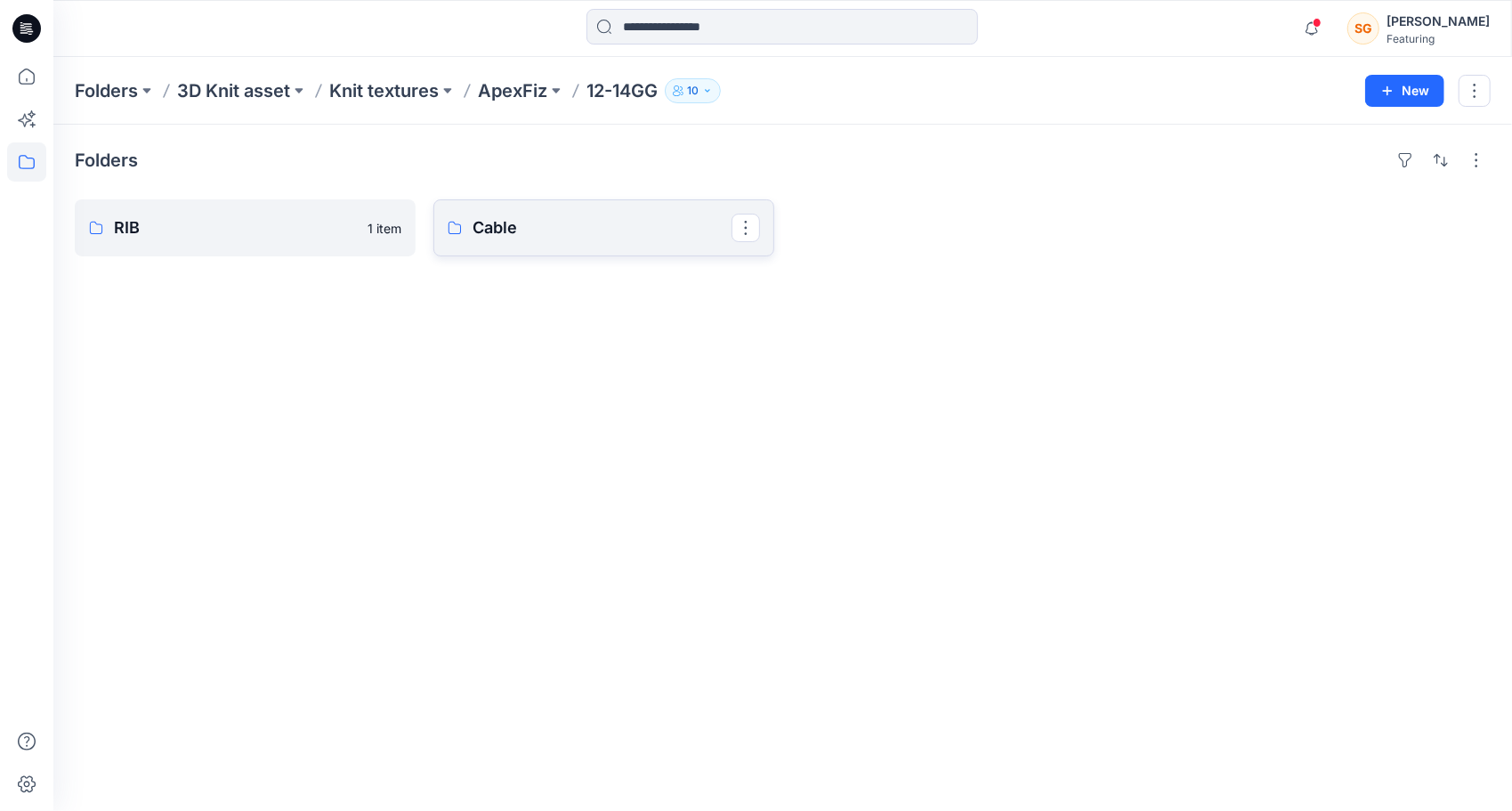
click at [497, 208] on link "Cable" at bounding box center [603, 228] width 341 height 57
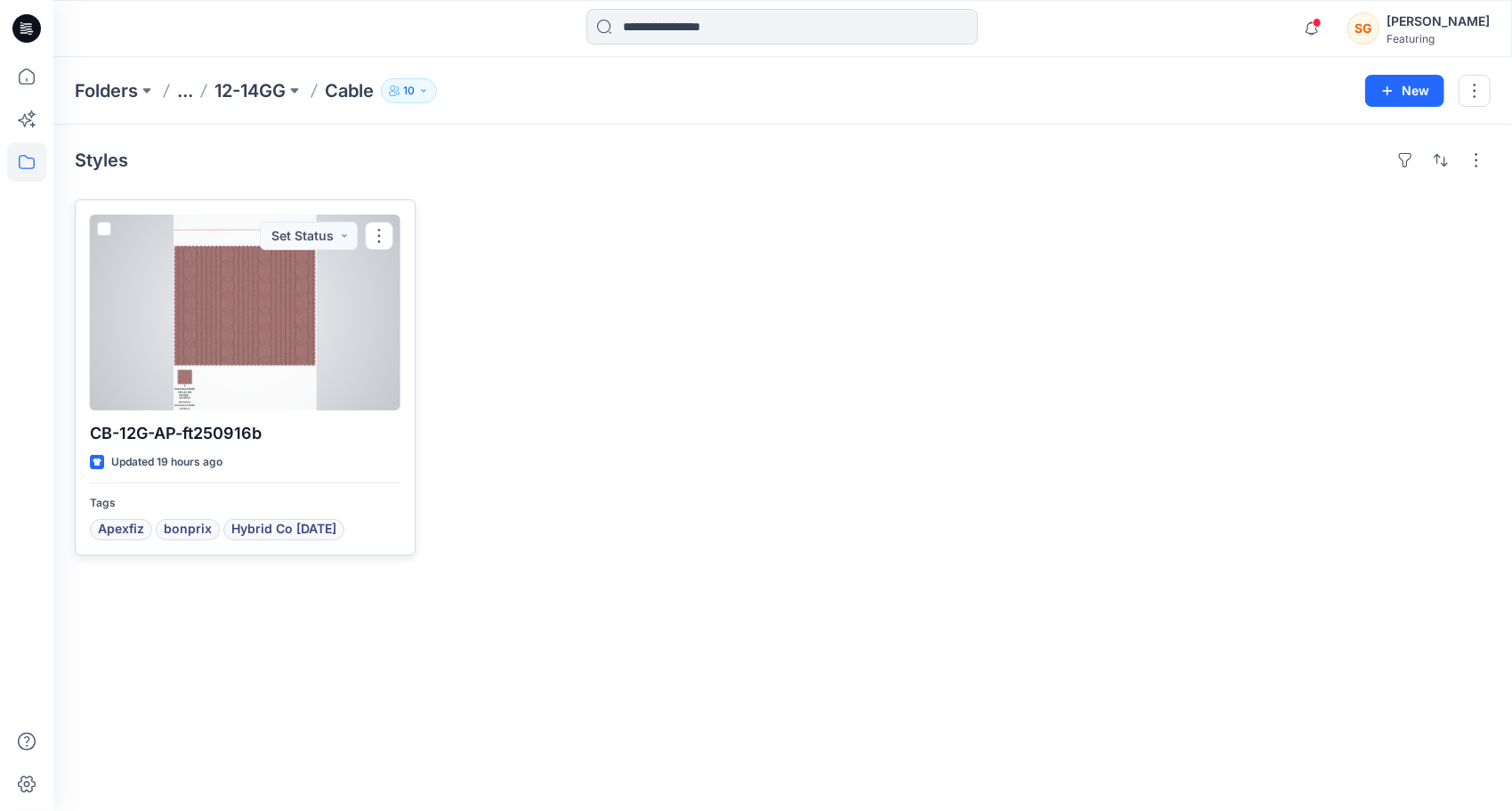
click at [263, 343] on div at bounding box center [245, 312] width 310 height 196
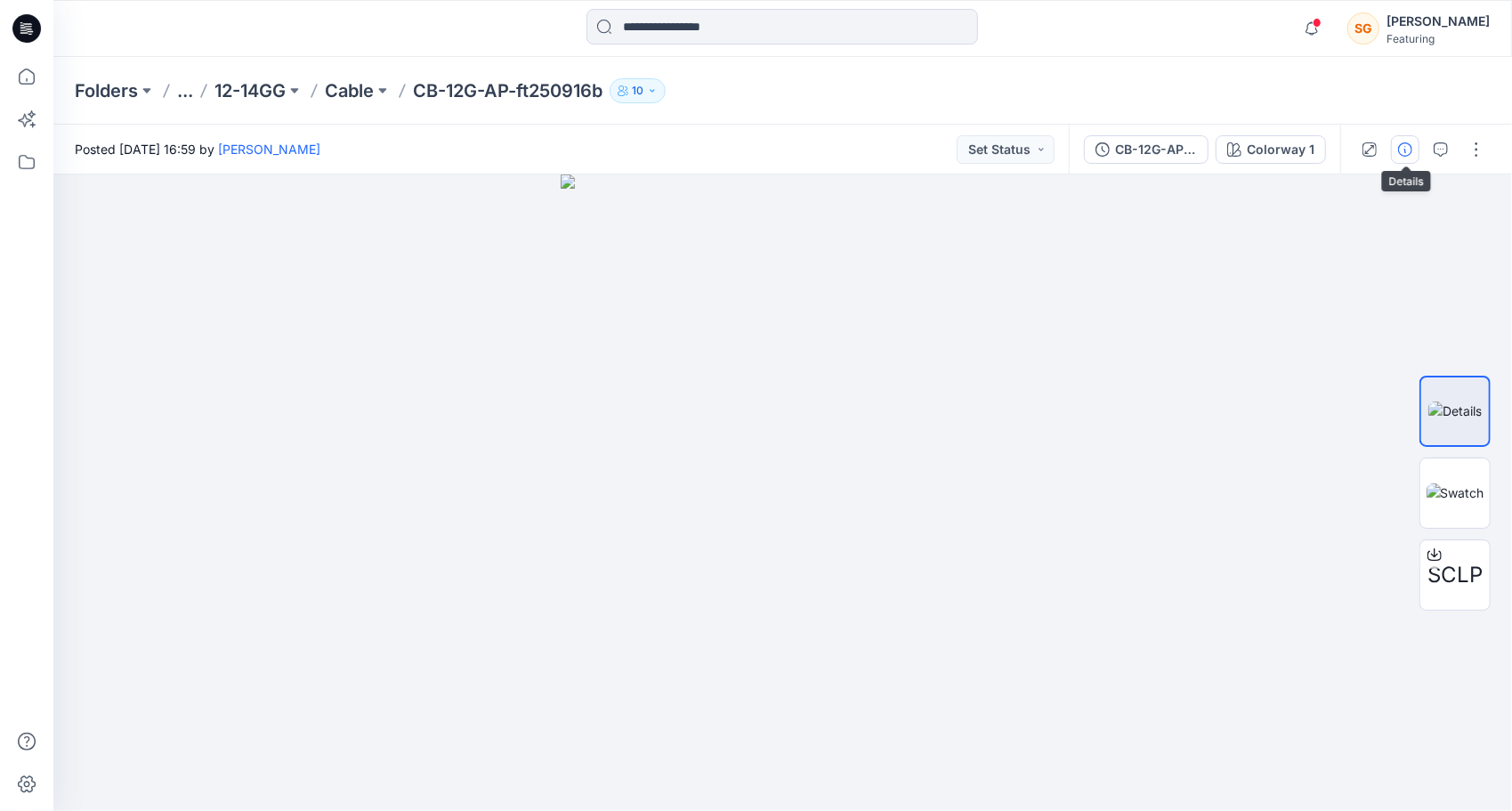
click at [1414, 143] on button "button" at bounding box center [1405, 149] width 28 height 28
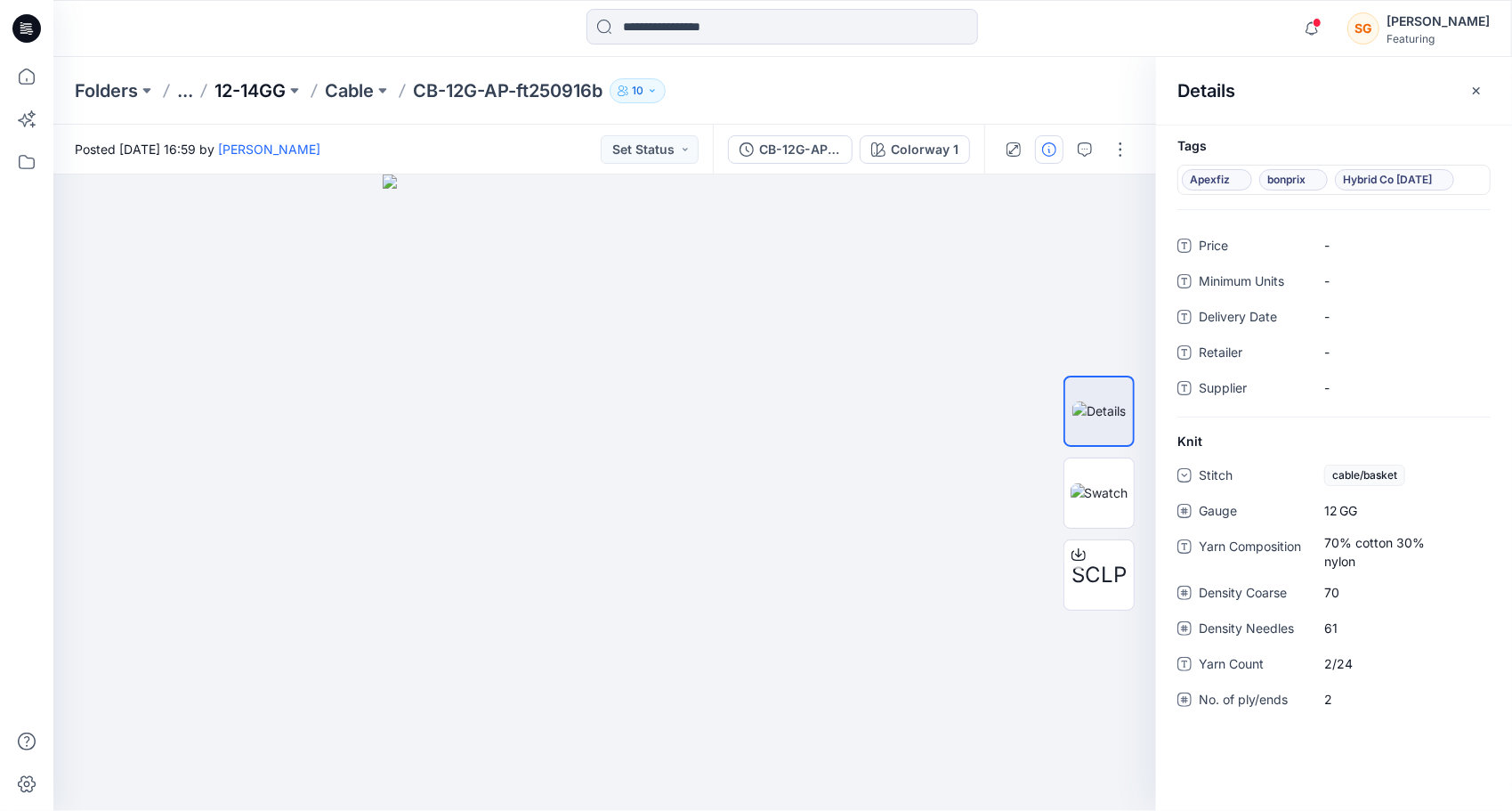
click at [262, 82] on p "12-14GG" at bounding box center [251, 90] width 72 height 25
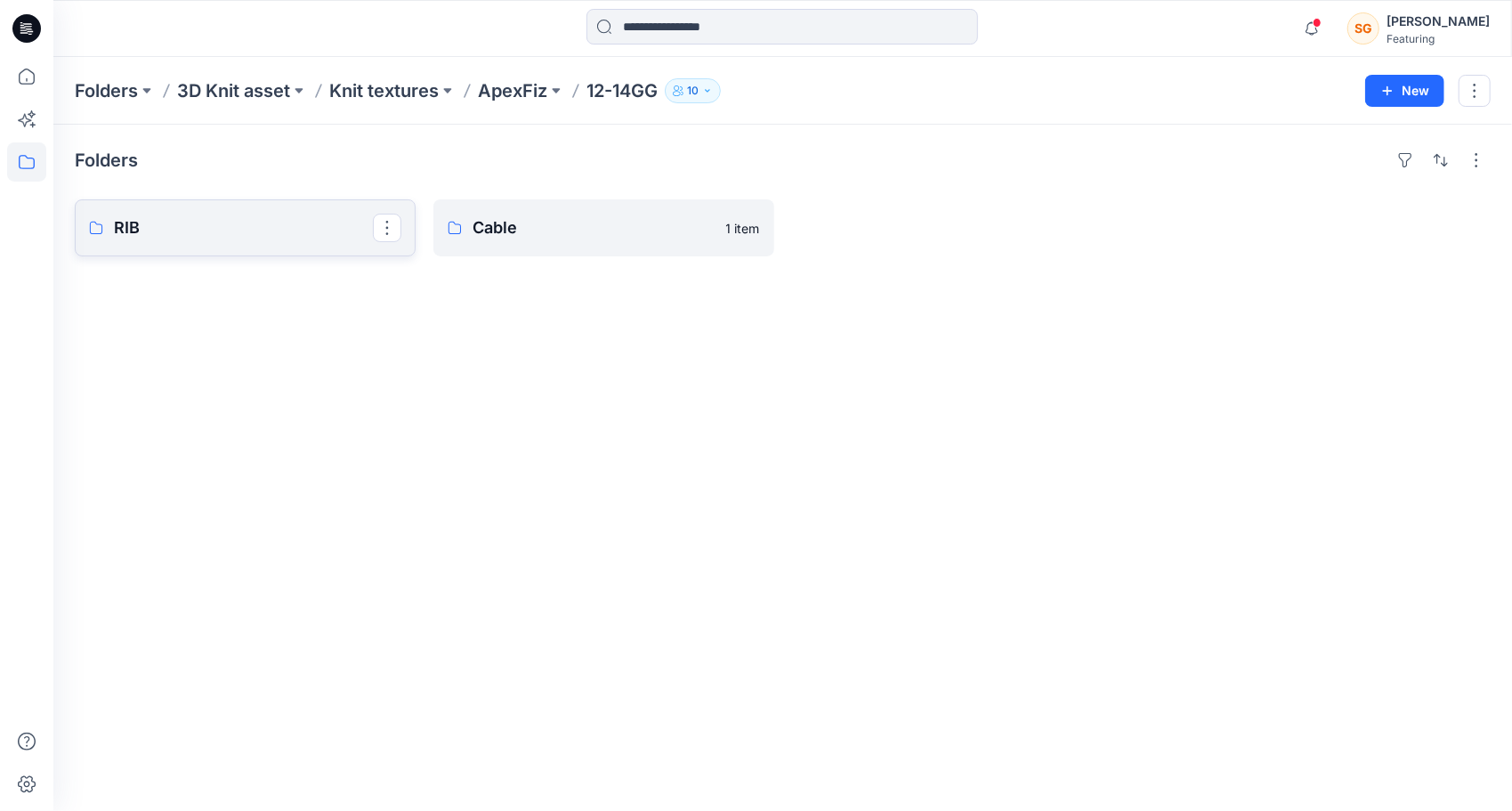
click at [251, 220] on p "RIB" at bounding box center [243, 228] width 259 height 25
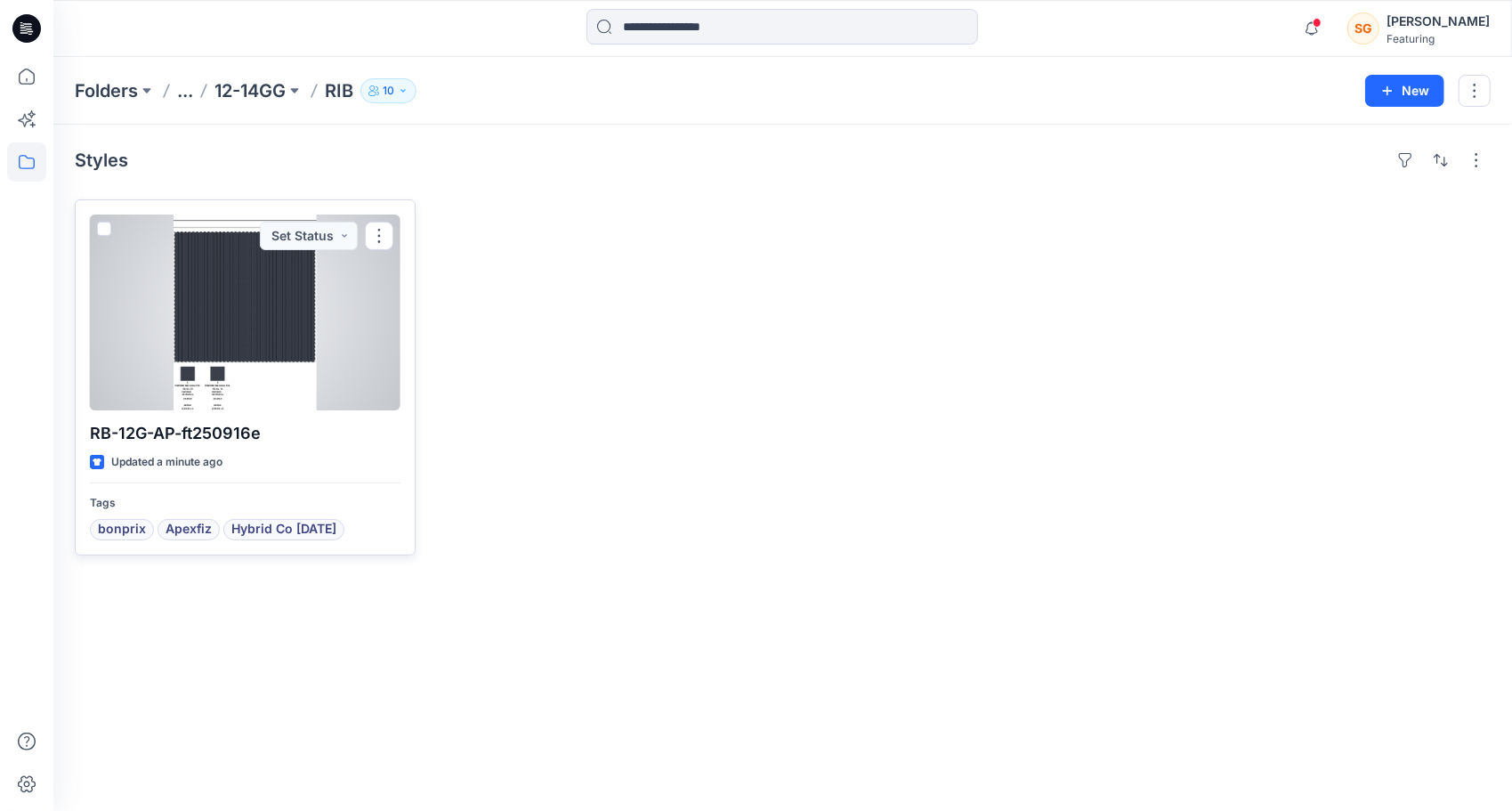
click at [244, 288] on div at bounding box center [245, 312] width 310 height 196
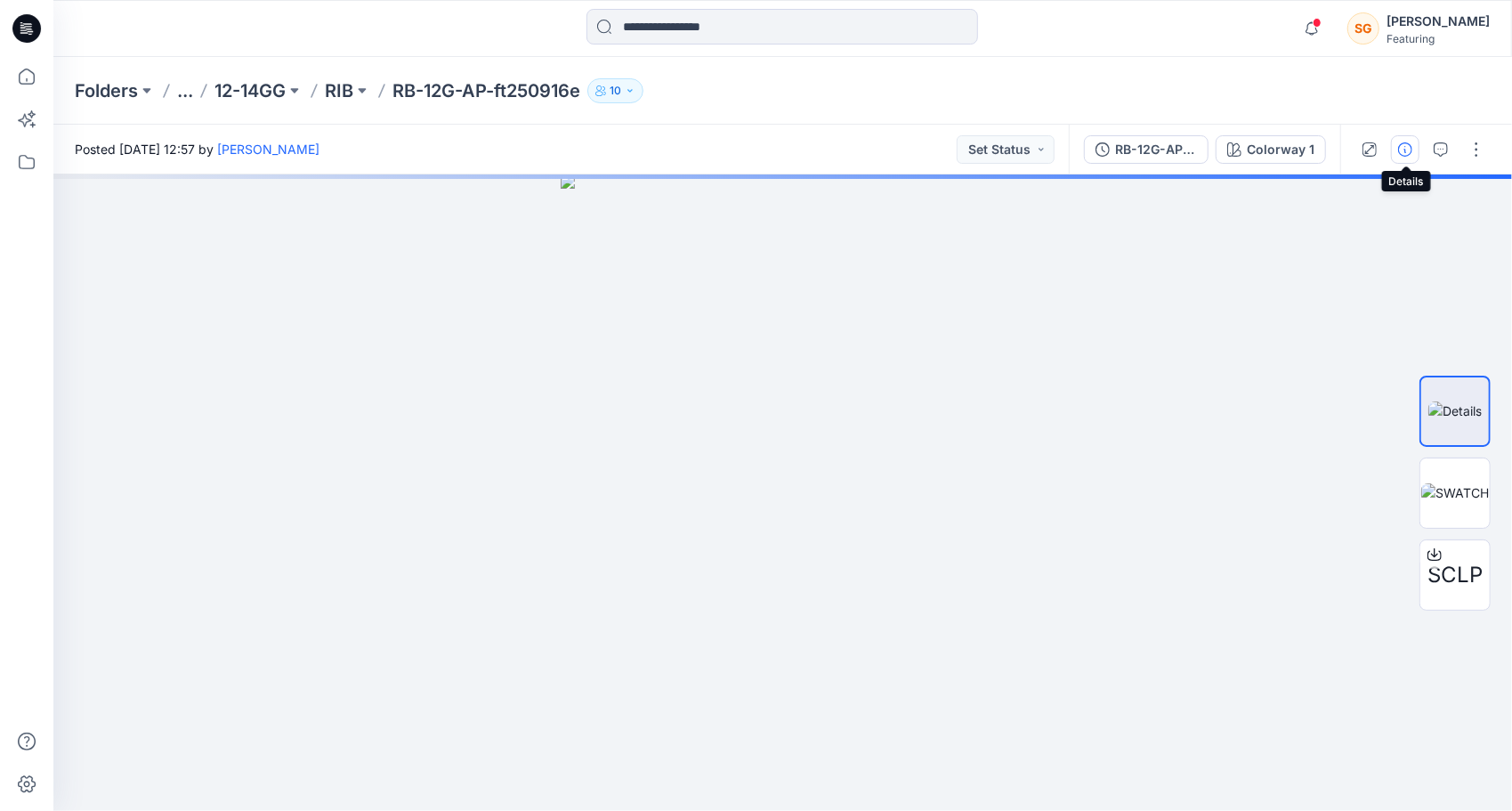
click at [1412, 145] on icon "button" at bounding box center [1405, 150] width 15 height 15
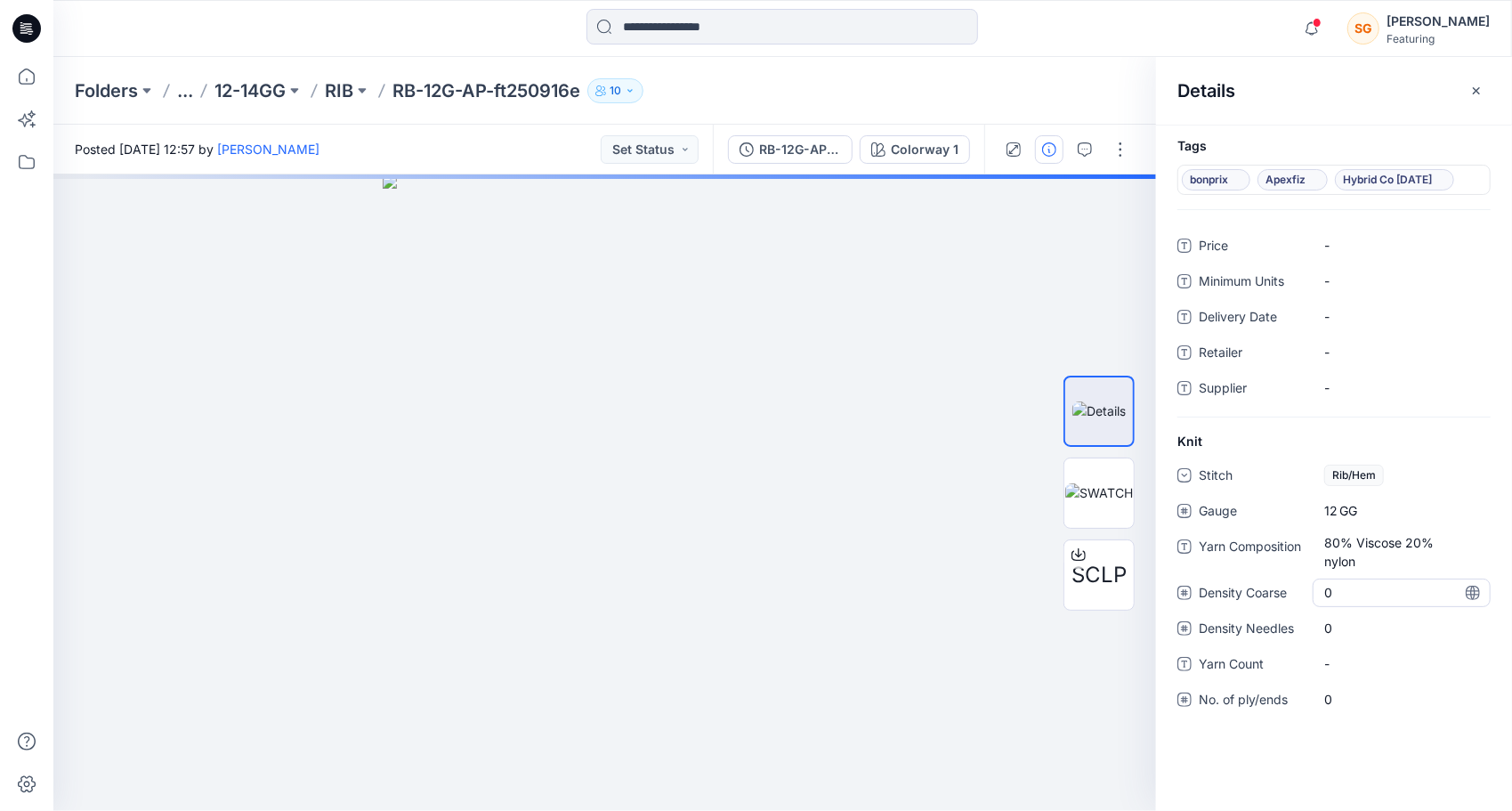
click at [1370, 594] on Coarse "0" at bounding box center [1401, 592] width 155 height 18
type input "**"
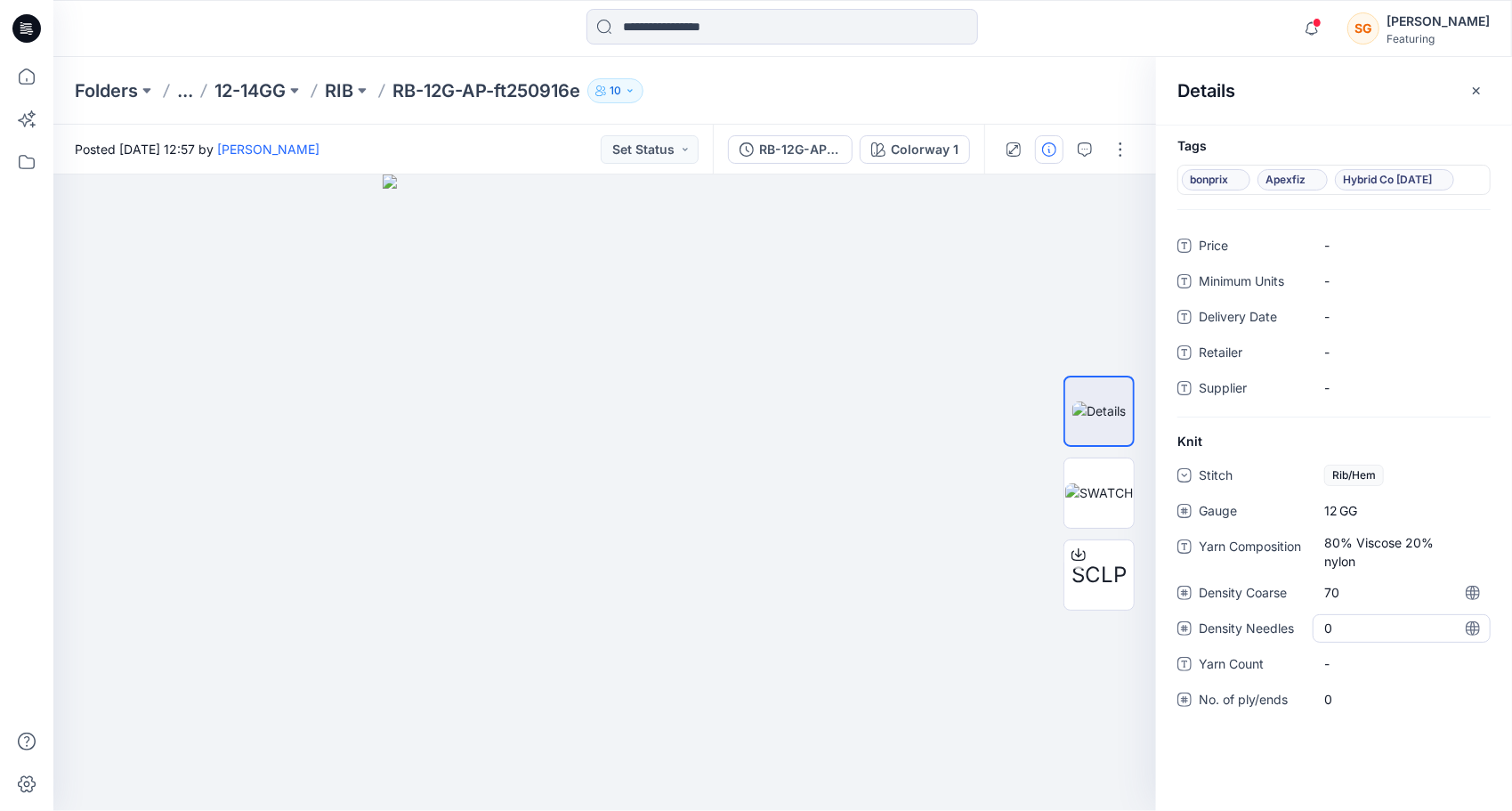
click at [1368, 633] on div "0" at bounding box center [1401, 628] width 178 height 28
type input "**"
click at [1338, 689] on div "Stitch Rib/Hem Gauge 12 GG Yarn Composition 80% Viscose 20% nylon Density Coars…" at bounding box center [1333, 598] width 313 height 274
click at [1360, 655] on Count "-" at bounding box center [1401, 663] width 155 height 18
type textarea "****"
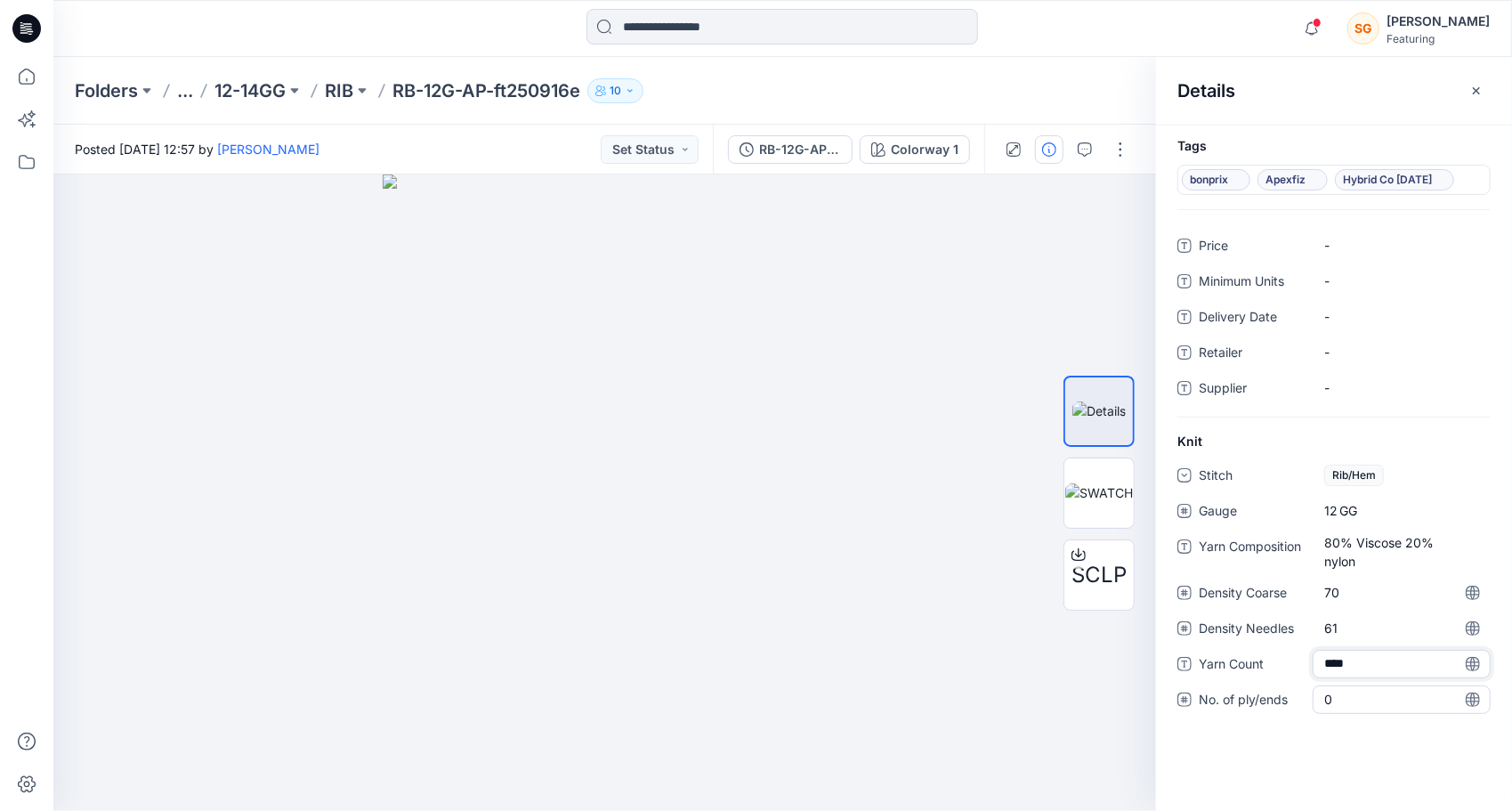
click at [1337, 697] on ply\/ends "0" at bounding box center [1401, 699] width 155 height 18
type input "*"
click at [1015, 794] on div at bounding box center [604, 492] width 1103 height 636
click at [341, 92] on p "RIB" at bounding box center [339, 90] width 28 height 25
